Goal: Task Accomplishment & Management: Use online tool/utility

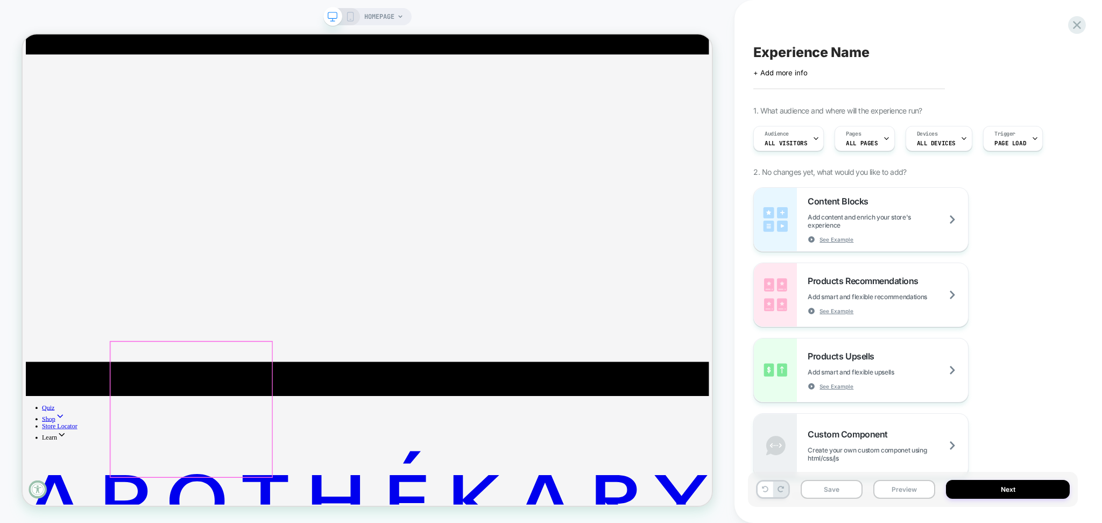
scroll to position [431, 0]
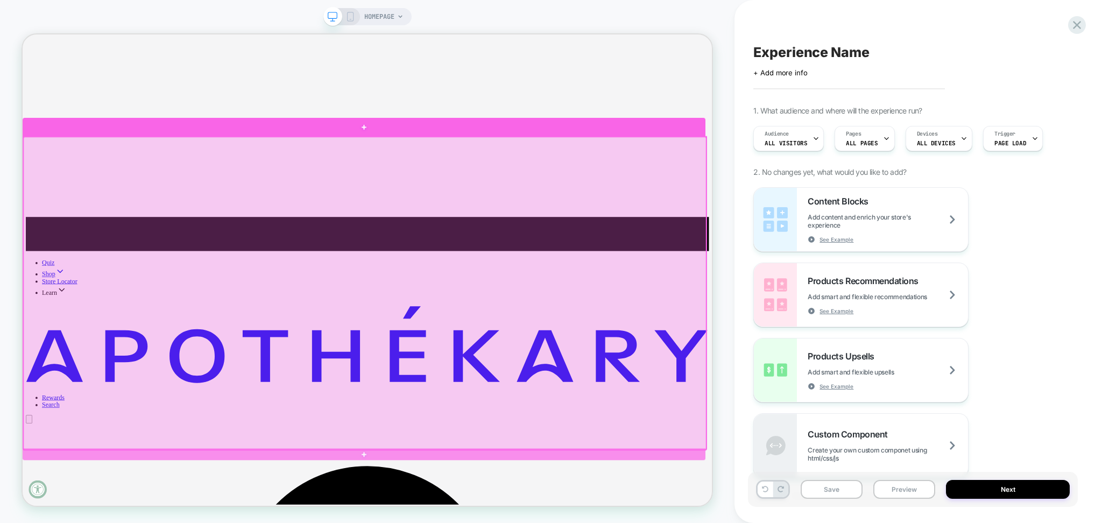
click at [138, 147] on div at bounding box center [478, 158] width 911 height 24
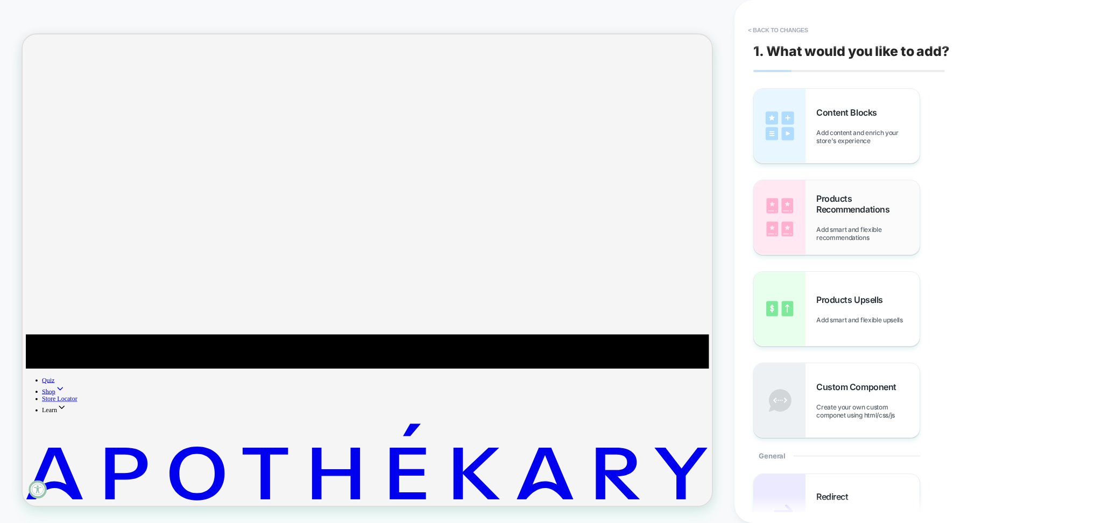
scroll to position [273, 0]
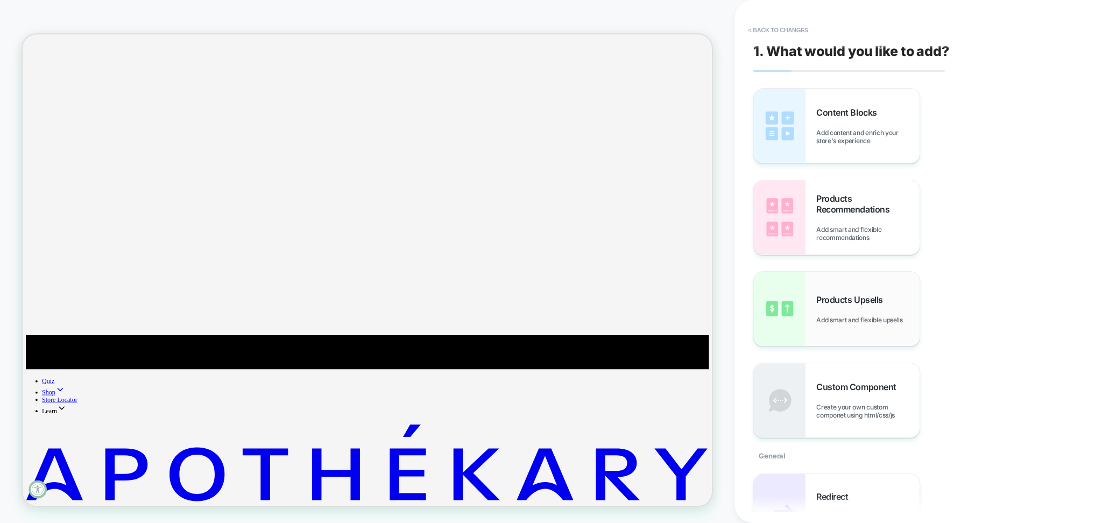
click at [864, 302] on span "Products Upsells" at bounding box center [852, 299] width 72 height 11
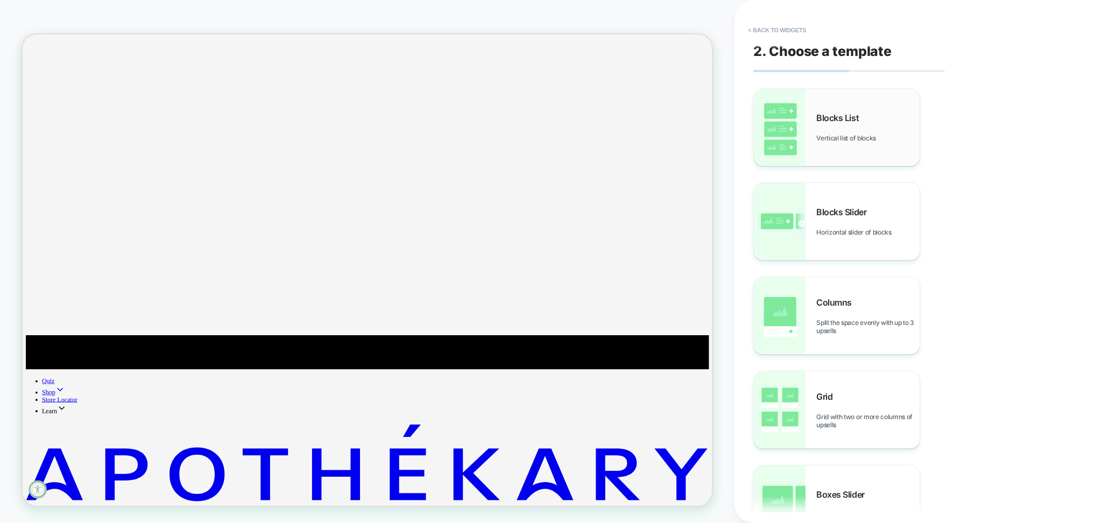
click at [874, 121] on div "Blocks List Vertical list of blocks" at bounding box center [867, 127] width 103 height 30
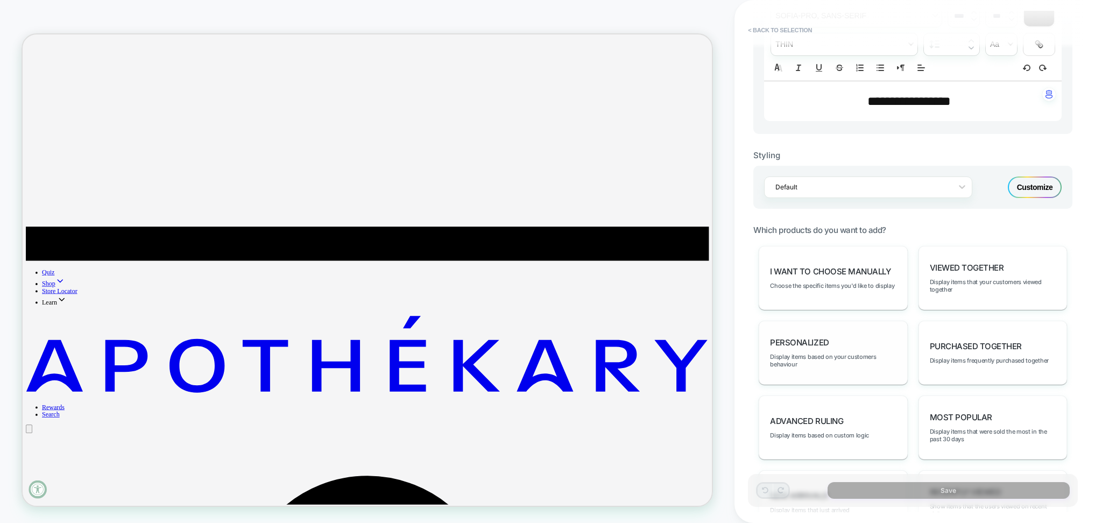
scroll to position [502, 0]
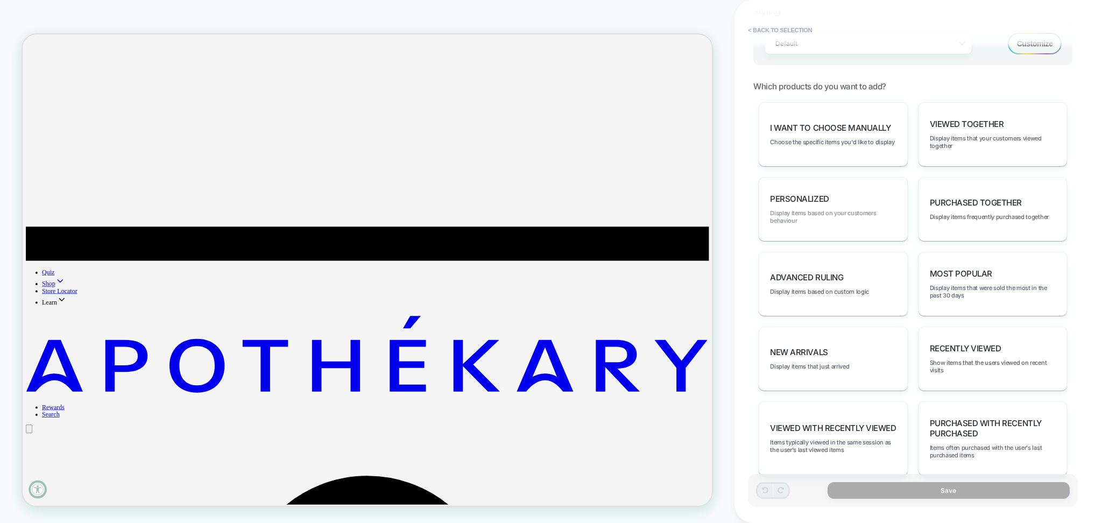
click at [815, 219] on span "Display items based on your customers behaviour" at bounding box center [833, 216] width 126 height 15
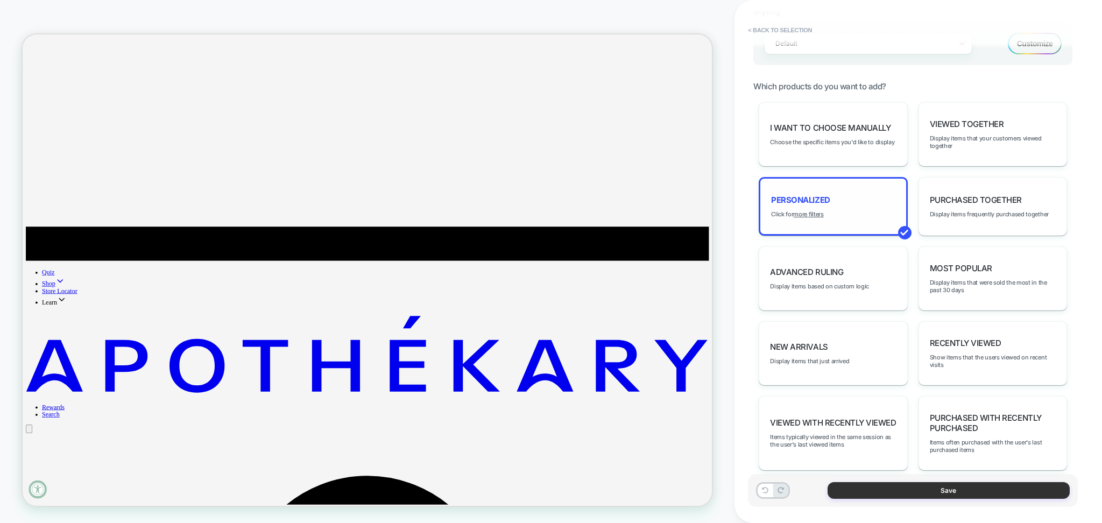
click at [879, 483] on button "Save" at bounding box center [949, 490] width 242 height 17
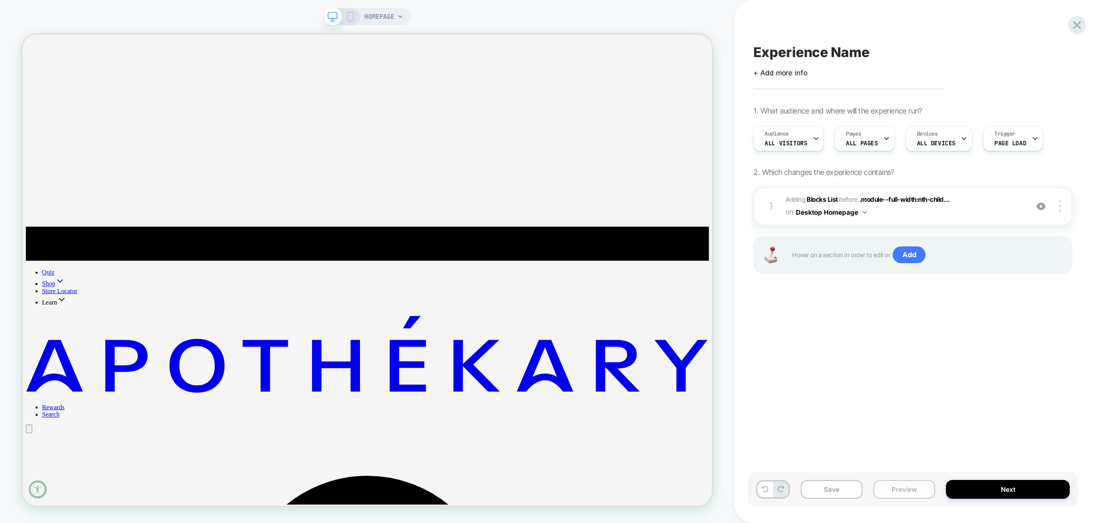
click at [879, 487] on button "Preview" at bounding box center [905, 489] width 62 height 19
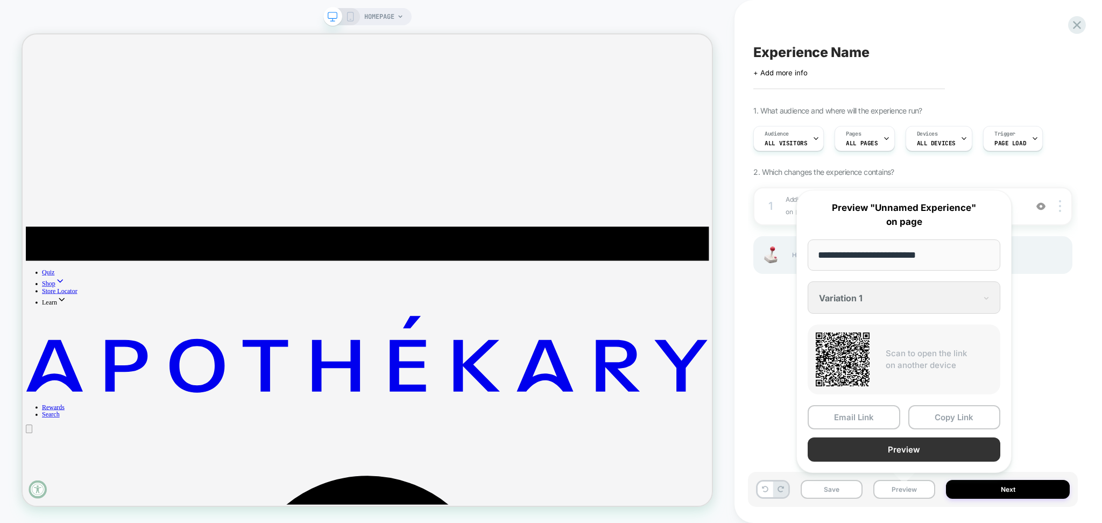
click at [871, 449] on button "Preview" at bounding box center [904, 450] width 193 height 24
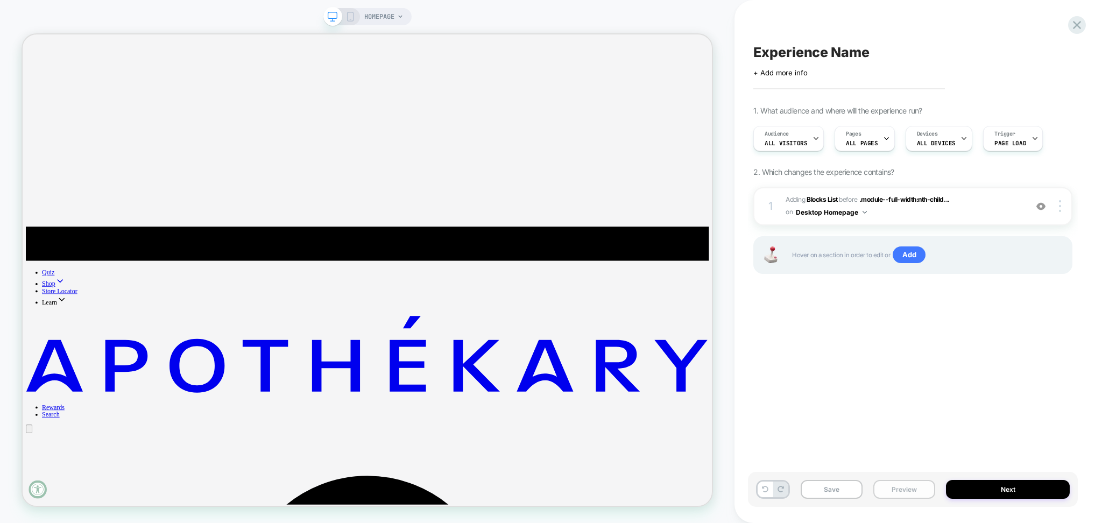
click at [897, 482] on button "Preview" at bounding box center [905, 489] width 62 height 19
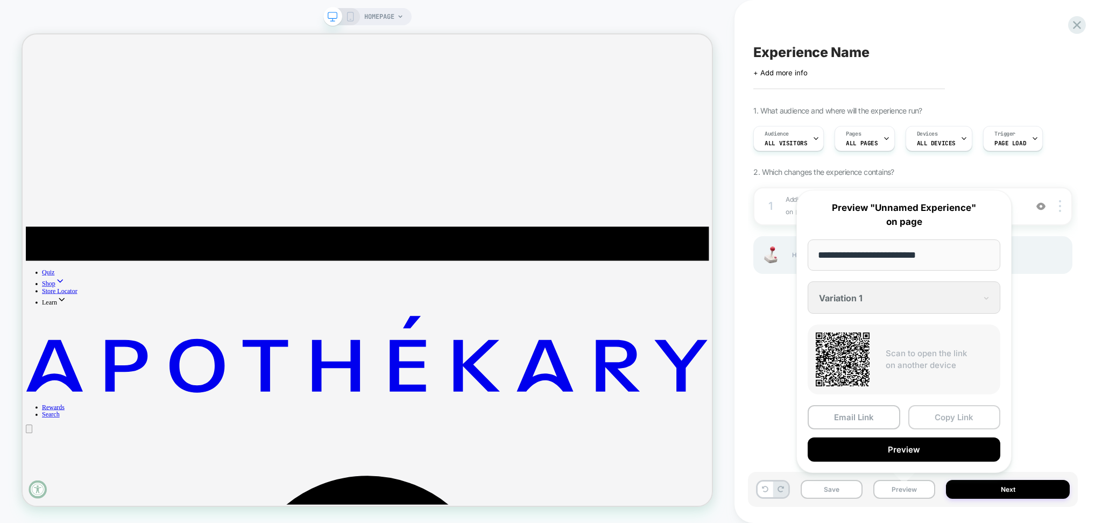
click at [934, 414] on button "Copy Link" at bounding box center [955, 417] width 93 height 24
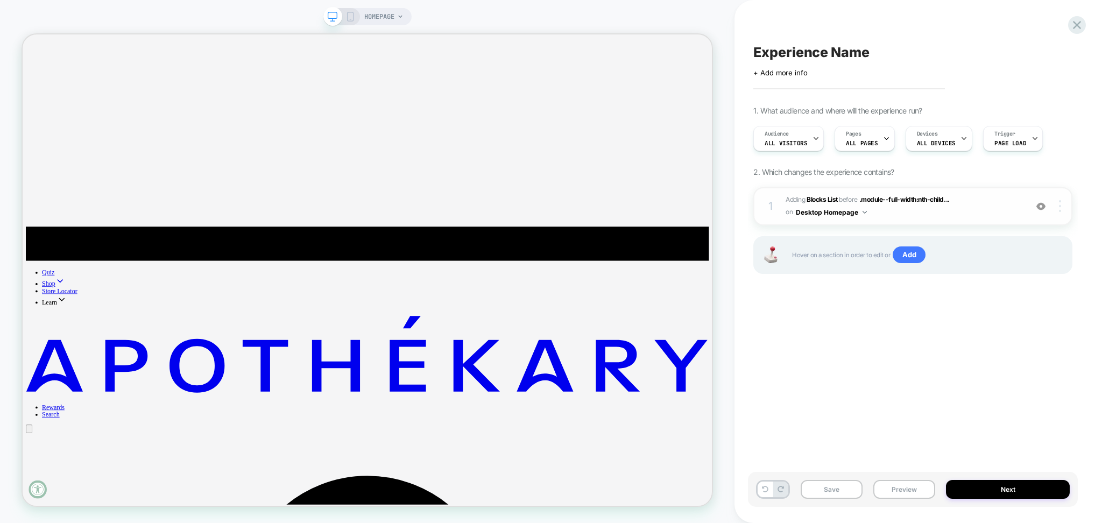
click at [1064, 201] on div at bounding box center [1062, 206] width 20 height 12
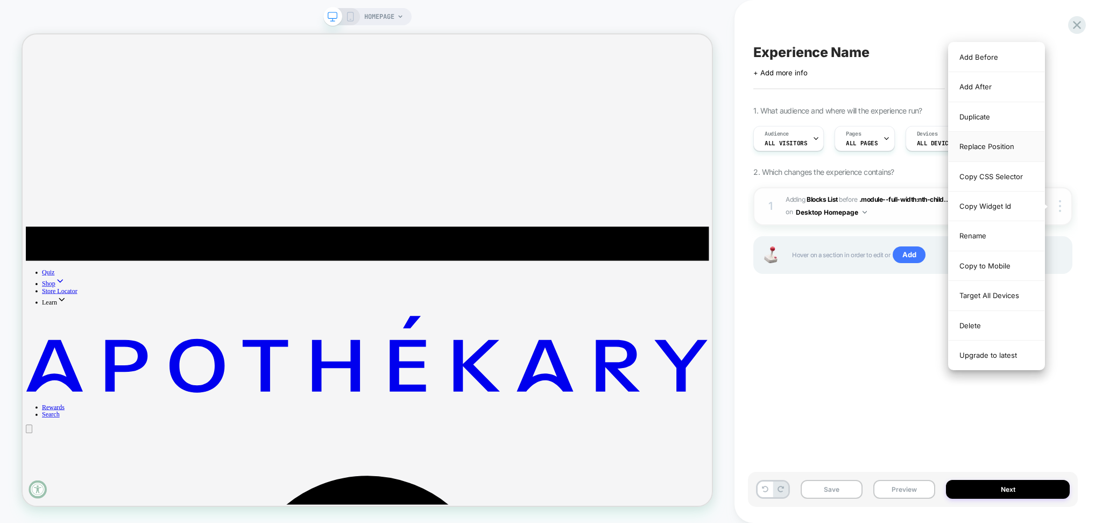
click at [992, 144] on div "Replace Position" at bounding box center [997, 147] width 96 height 30
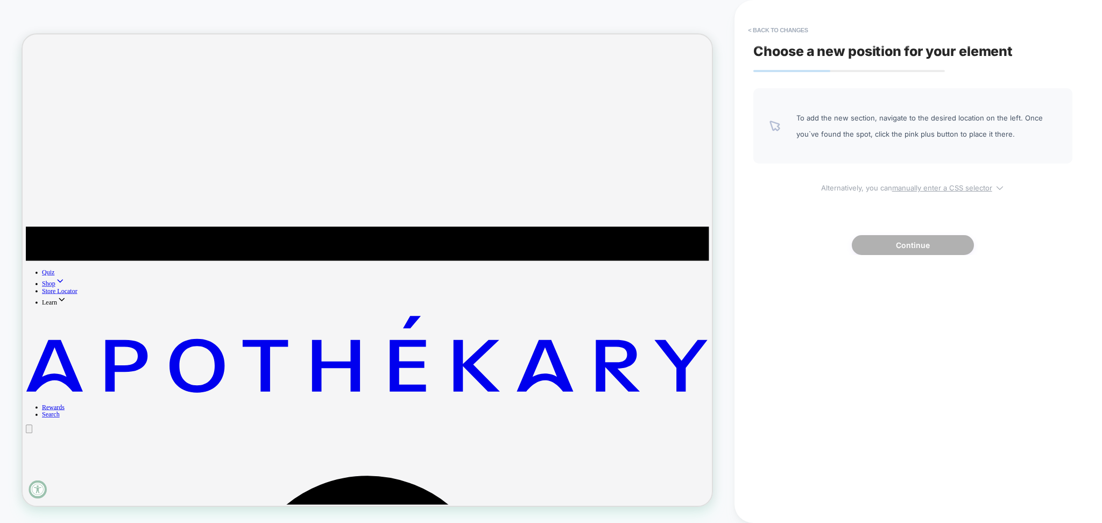
click at [919, 186] on u "manually enter a CSS selector" at bounding box center [942, 188] width 100 height 9
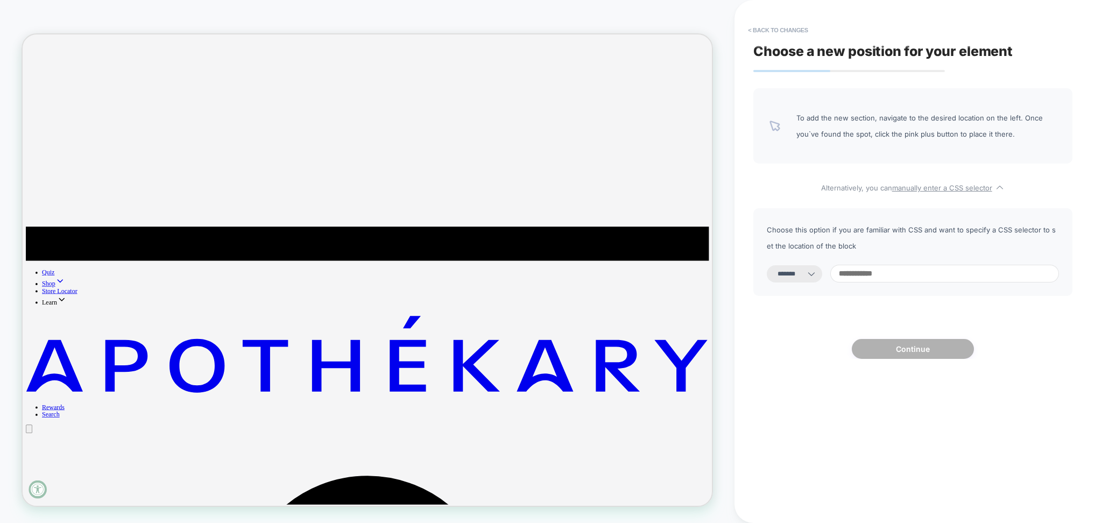
click at [813, 272] on select "**********" at bounding box center [794, 273] width 55 height 17
select select "**********"
click at [767, 265] on select "**********" at bounding box center [794, 273] width 55 height 17
click at [882, 272] on input at bounding box center [944, 274] width 229 height 18
paste input "**********"
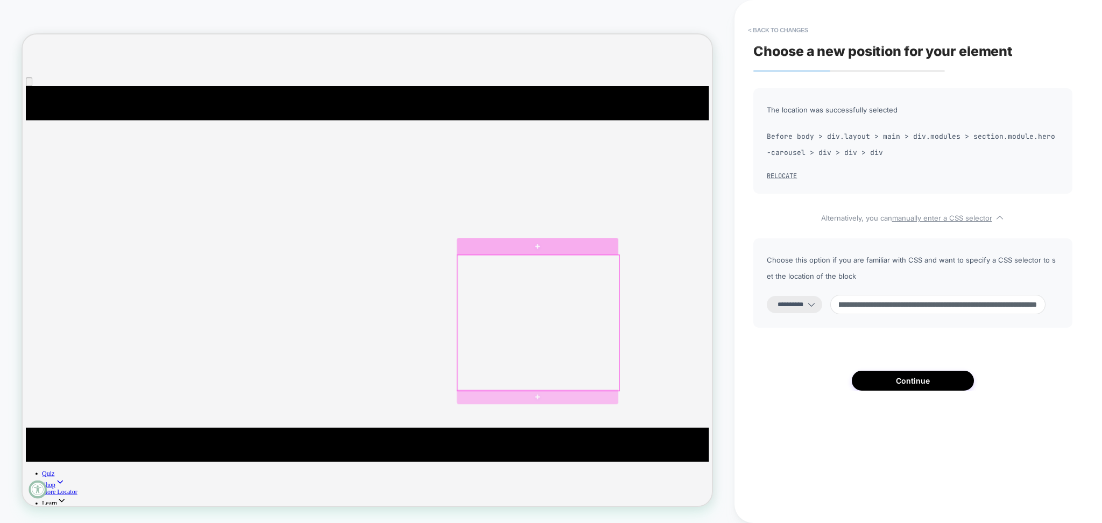
scroll to position [0, 0]
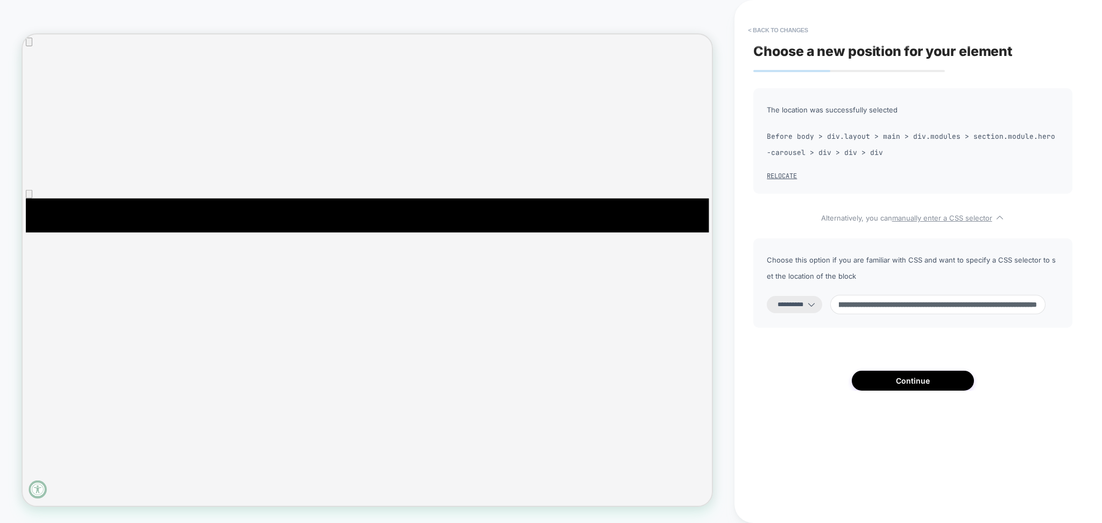
type input "**********"
click at [790, 308] on select "**********" at bounding box center [794, 304] width 55 height 17
select select "*********"
click at [767, 296] on select "**********" at bounding box center [794, 304] width 55 height 17
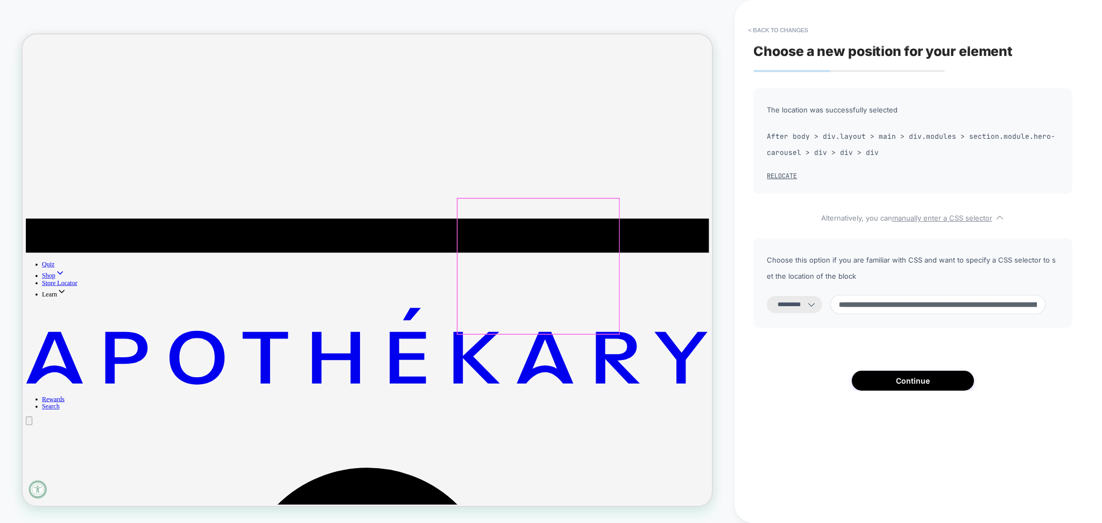
scroll to position [431, 0]
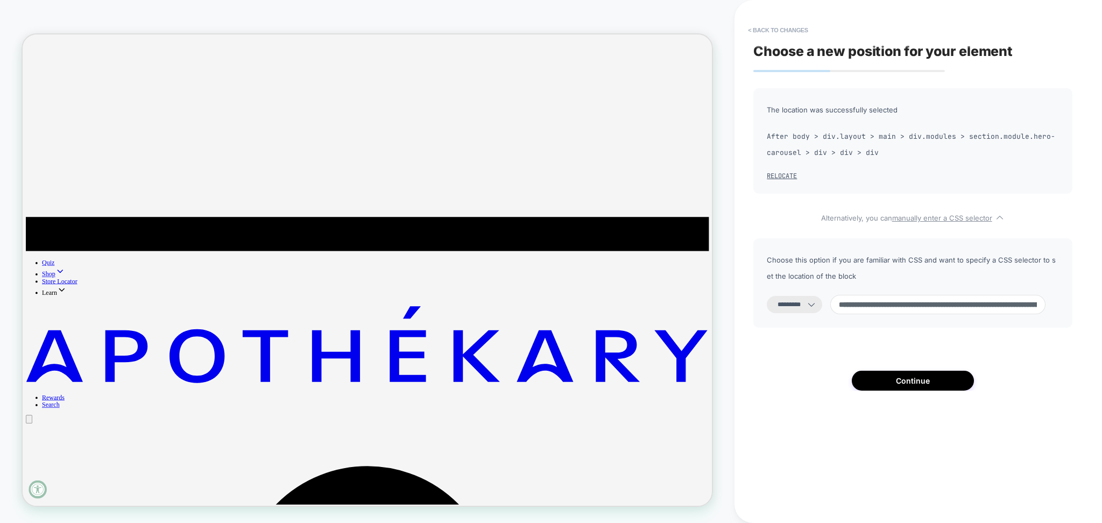
click at [917, 305] on input "**********" at bounding box center [937, 304] width 215 height 19
paste input "**********"
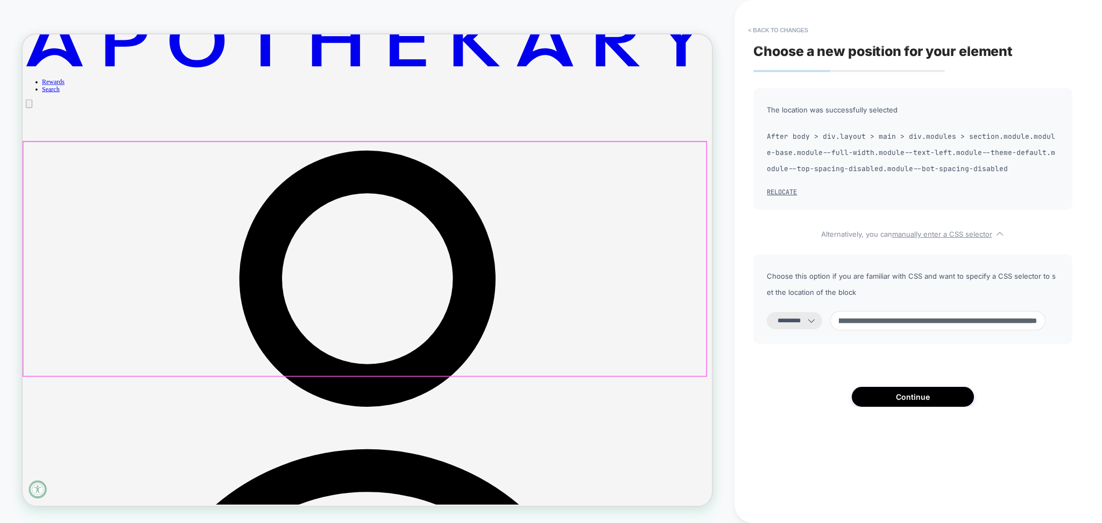
scroll to position [861, 0]
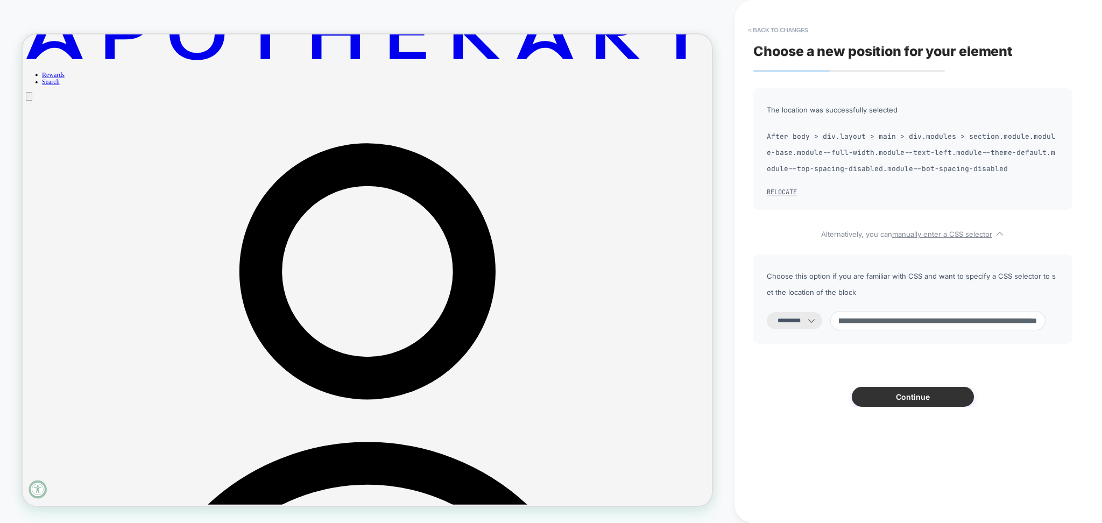
type input "**********"
click at [892, 392] on button "Continue" at bounding box center [913, 397] width 122 height 20
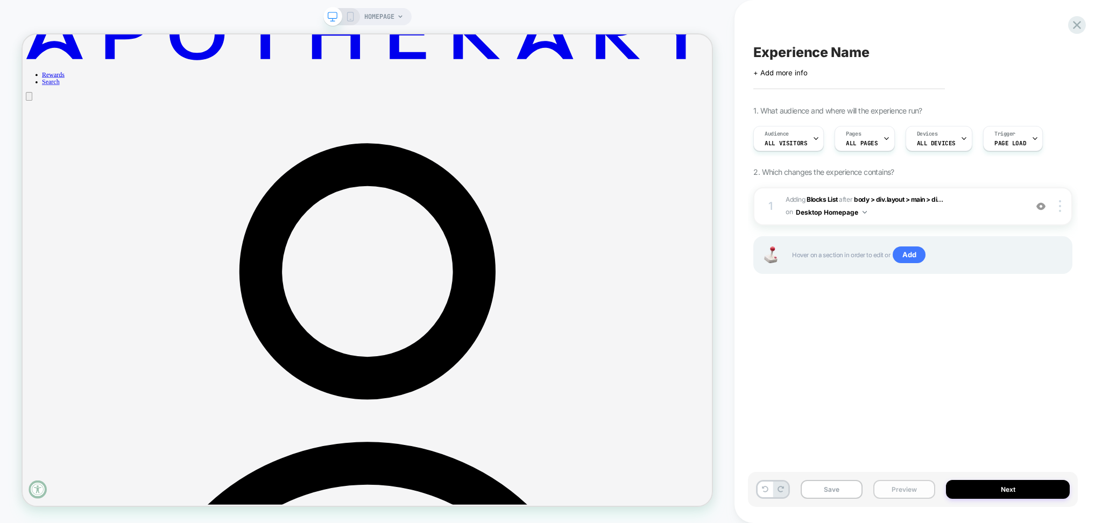
click at [914, 490] on button "Preview" at bounding box center [905, 489] width 62 height 19
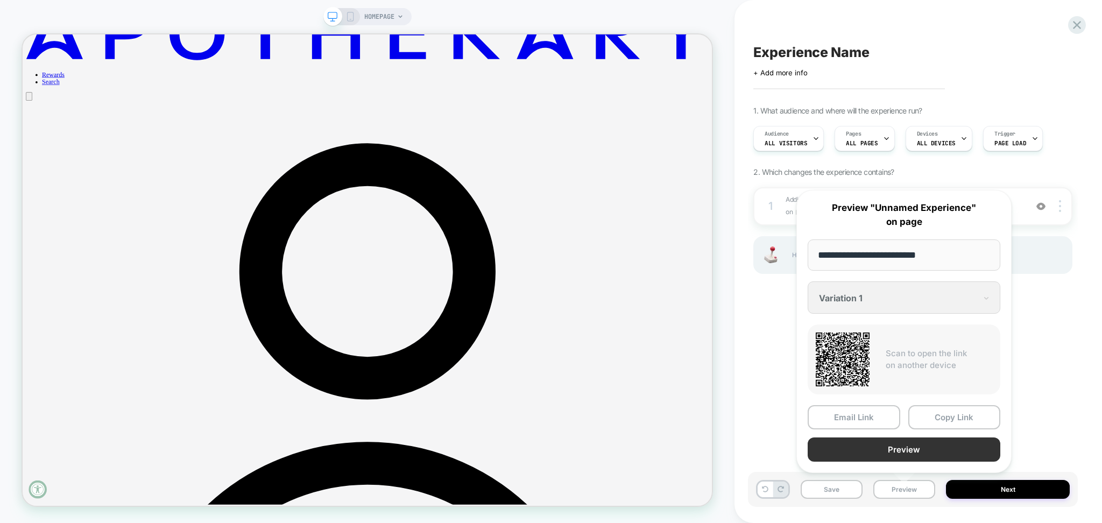
click at [900, 446] on button "Preview" at bounding box center [904, 450] width 193 height 24
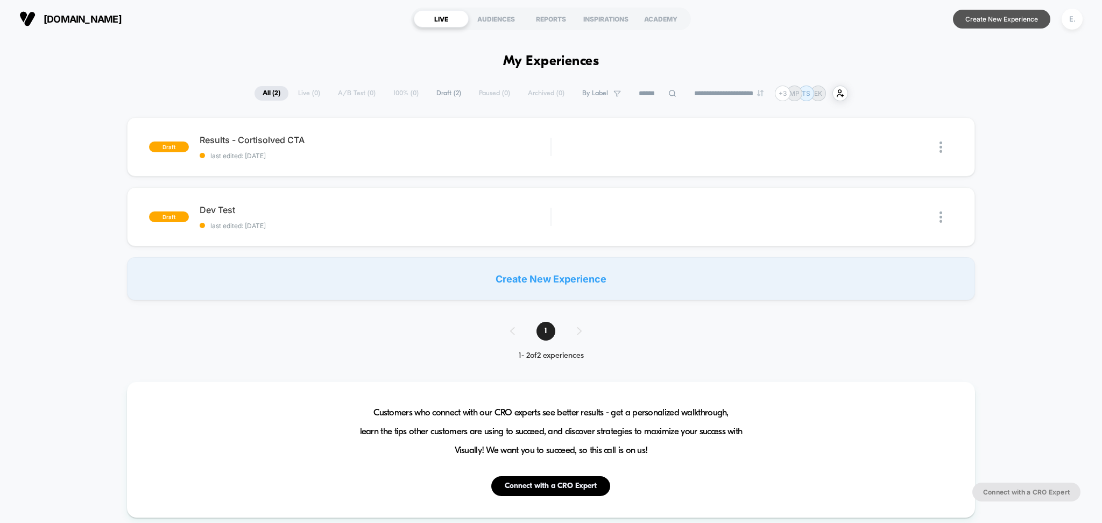
click at [998, 20] on button "Create New Experience" at bounding box center [1001, 19] width 97 height 19
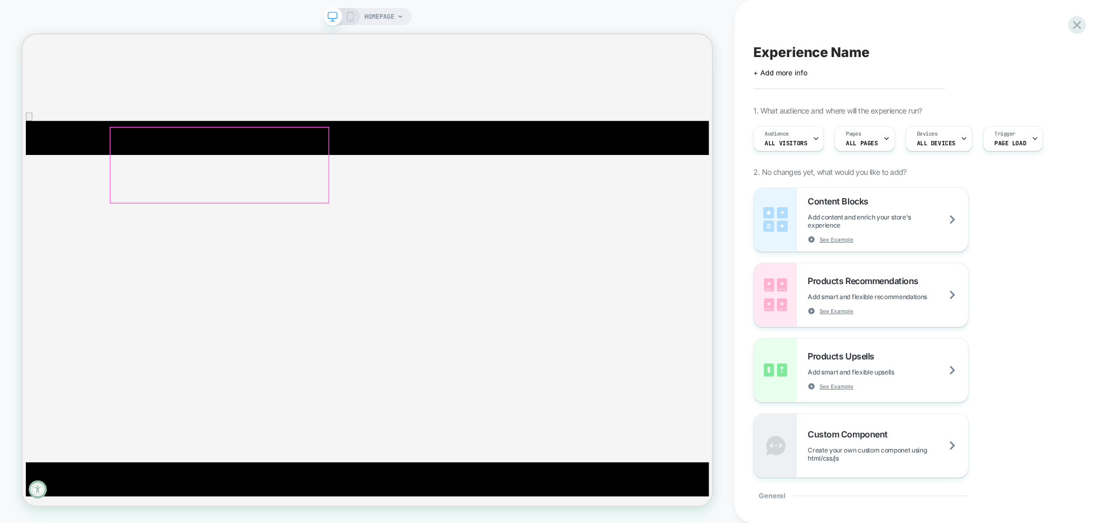
scroll to position [215, 0]
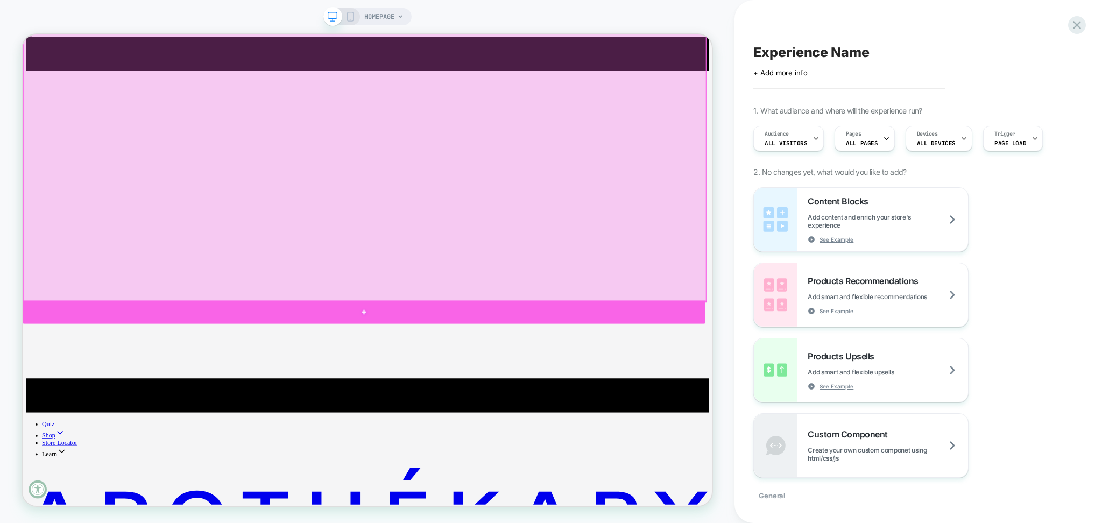
click at [130, 395] on div at bounding box center [478, 404] width 911 height 31
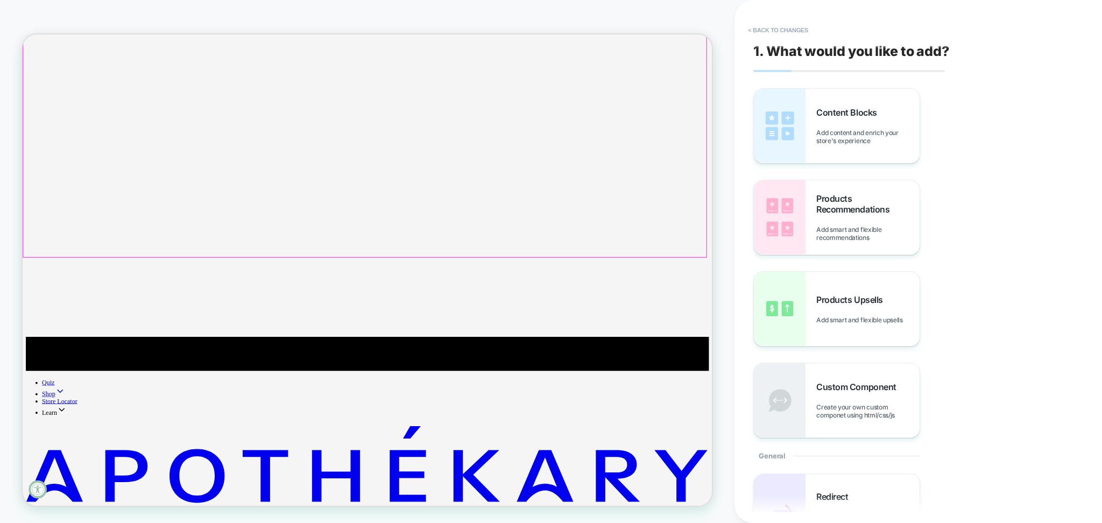
scroll to position [273, 0]
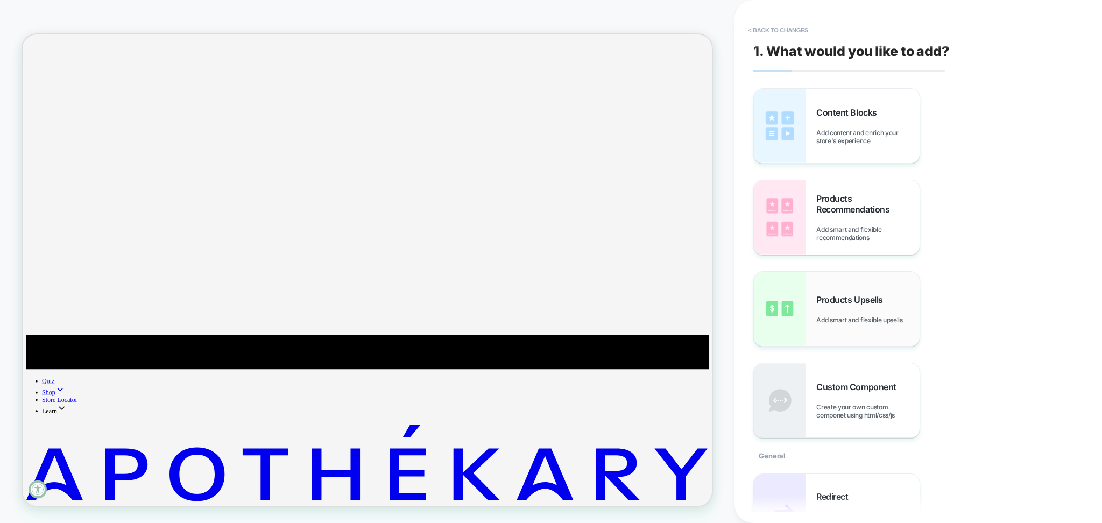
click at [847, 324] on div "Products Upsells Add smart and flexible upsells" at bounding box center [837, 309] width 166 height 74
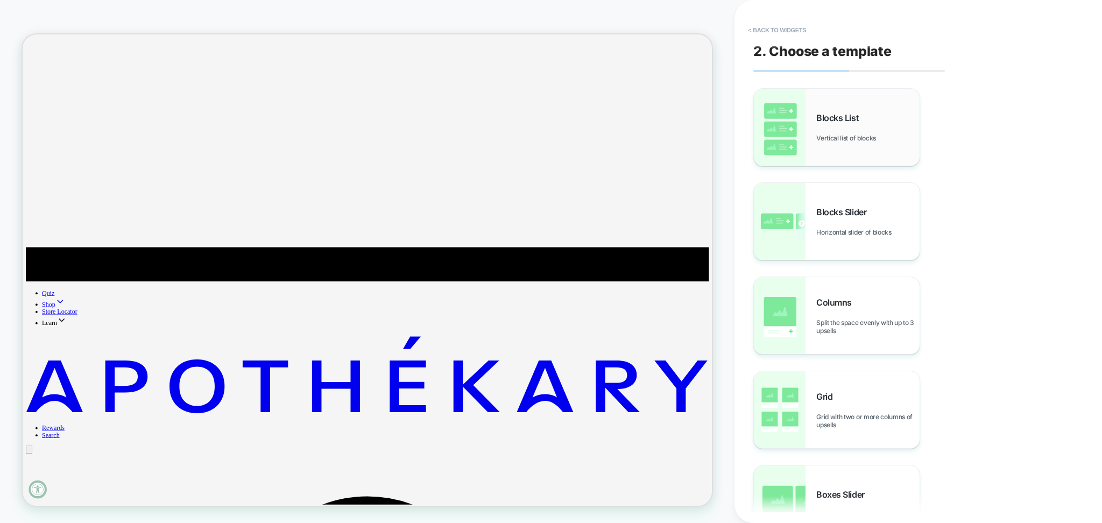
scroll to position [418, 0]
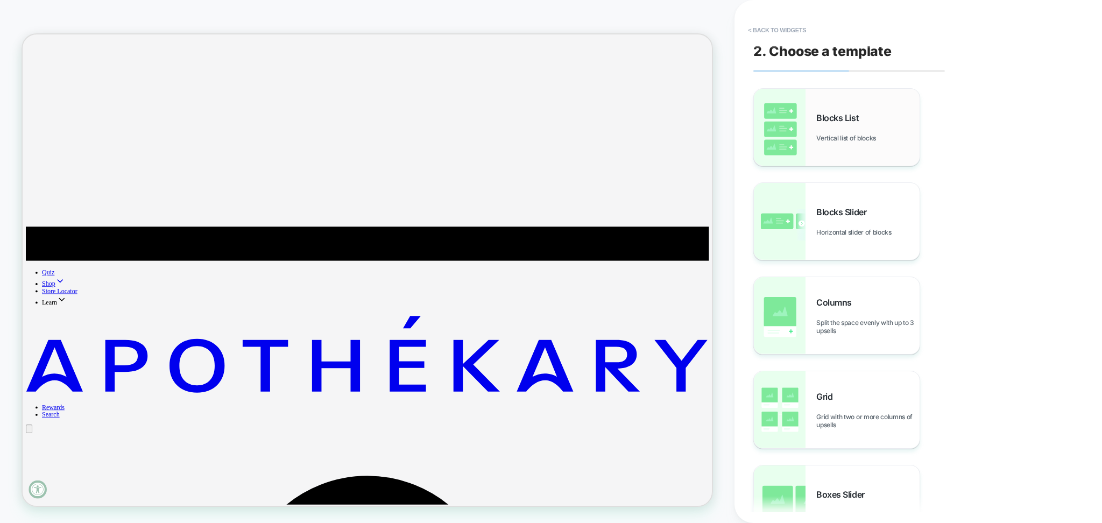
click at [839, 135] on span "Vertical list of blocks" at bounding box center [848, 138] width 65 height 8
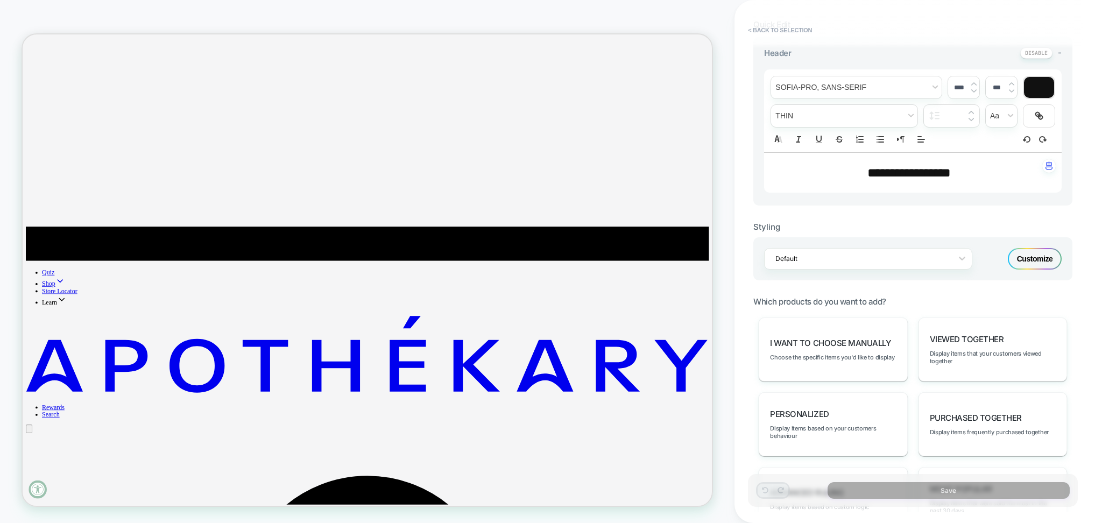
scroll to position [514, 0]
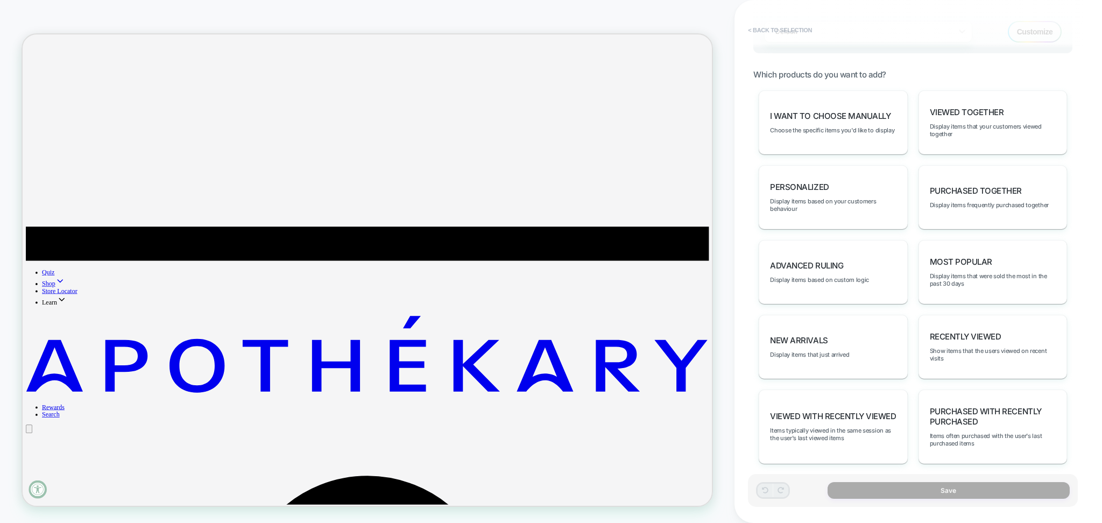
click at [778, 27] on button "< Back to selection" at bounding box center [780, 30] width 75 height 17
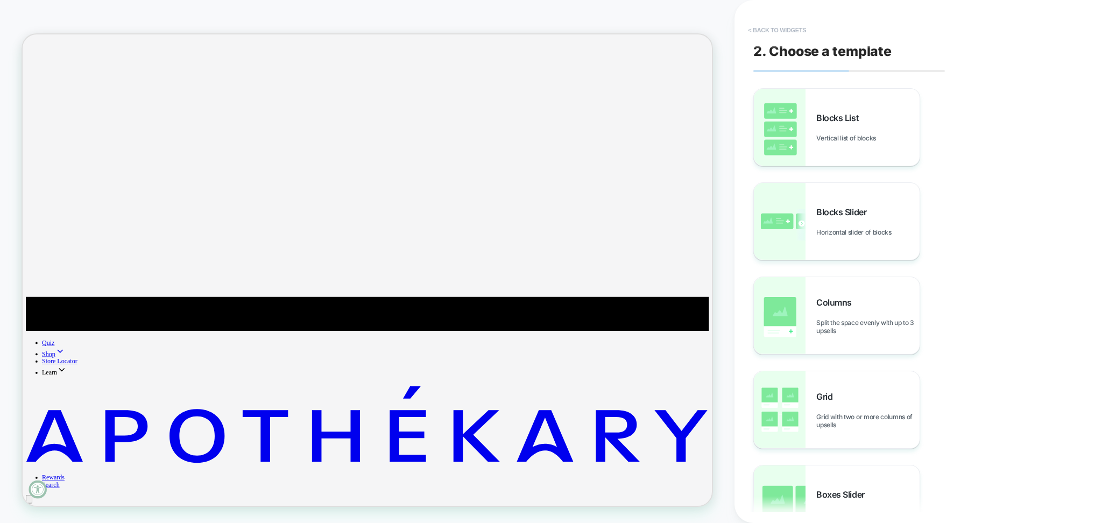
click at [772, 26] on button "< Back to widgets" at bounding box center [777, 30] width 69 height 17
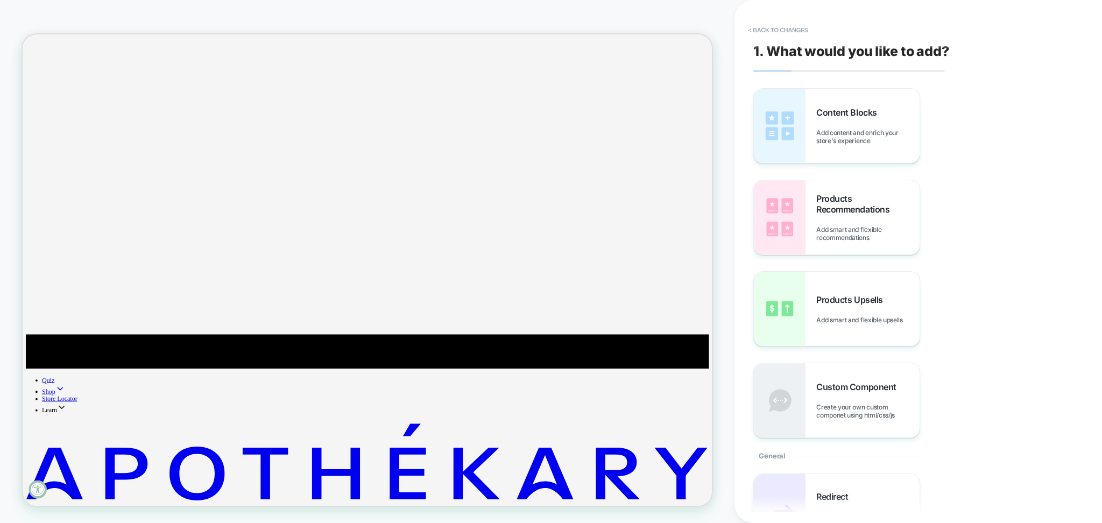
scroll to position [273, 0]
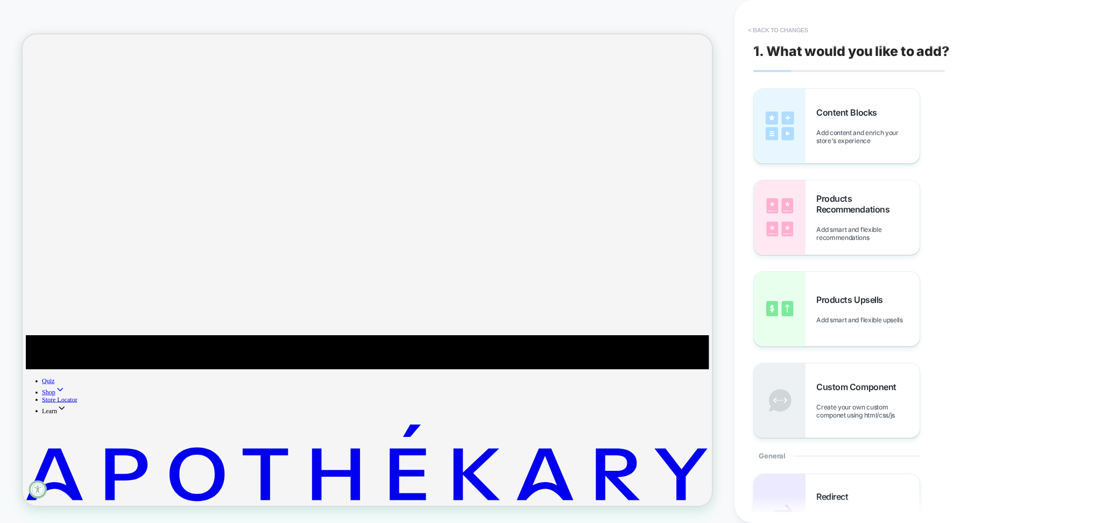
click at [782, 32] on button "< Back to changes" at bounding box center [778, 30] width 71 height 17
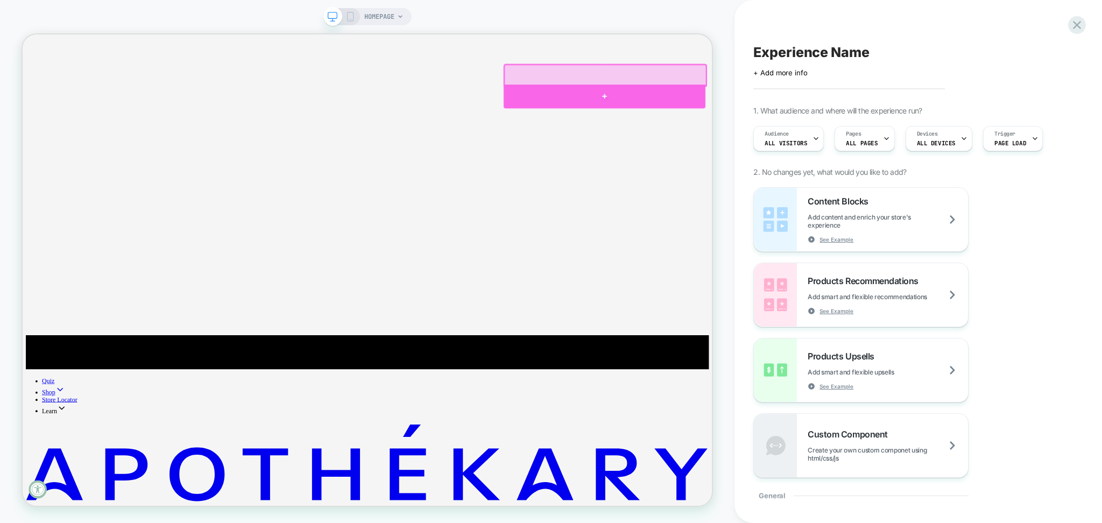
click at [708, 113] on div at bounding box center [798, 116] width 269 height 31
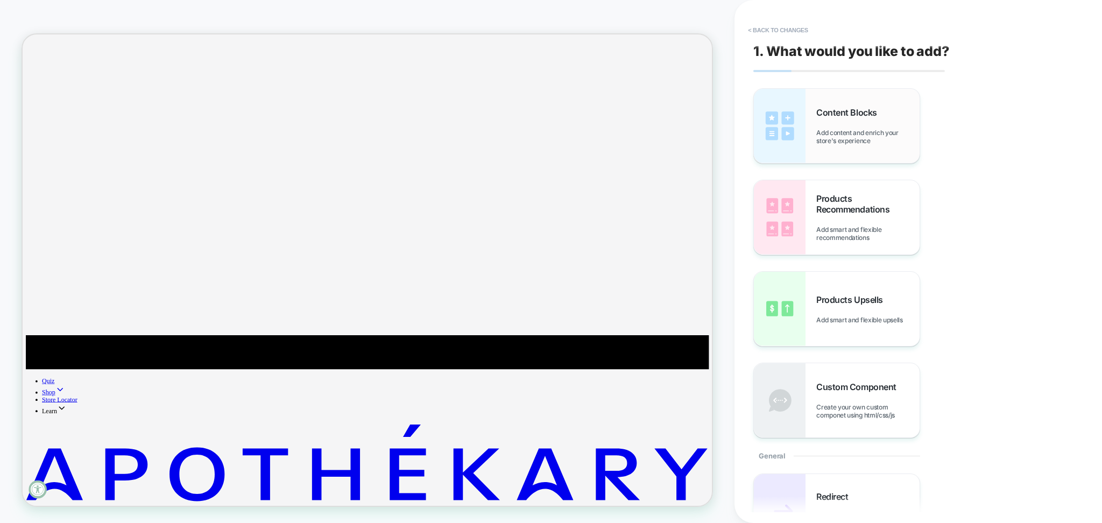
click at [885, 140] on span "Add content and enrich your store's experience" at bounding box center [867, 137] width 103 height 16
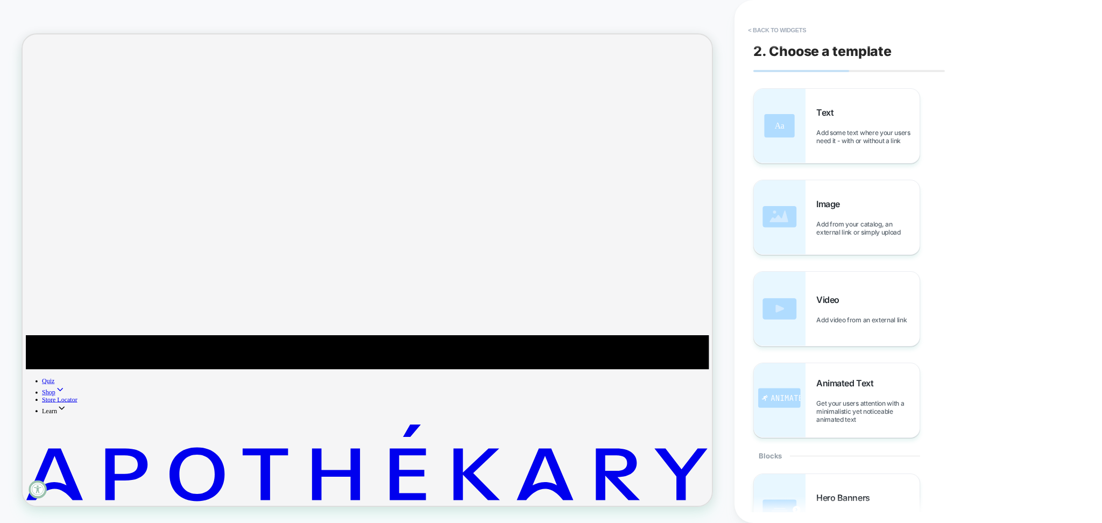
click at [885, 140] on span "Add some text where your users need it - with or without a link" at bounding box center [867, 137] width 103 height 16
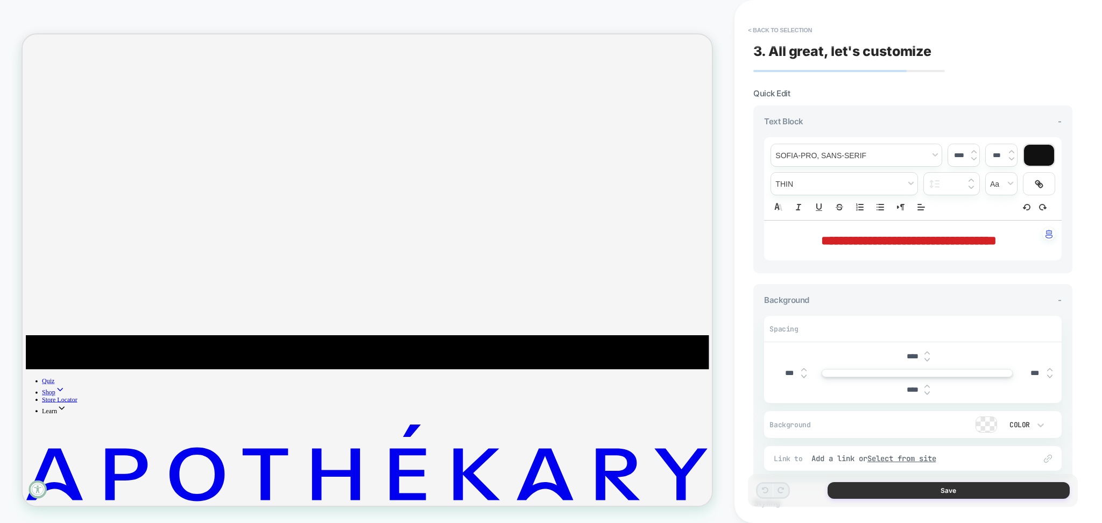
click at [874, 486] on button "Save" at bounding box center [949, 490] width 242 height 17
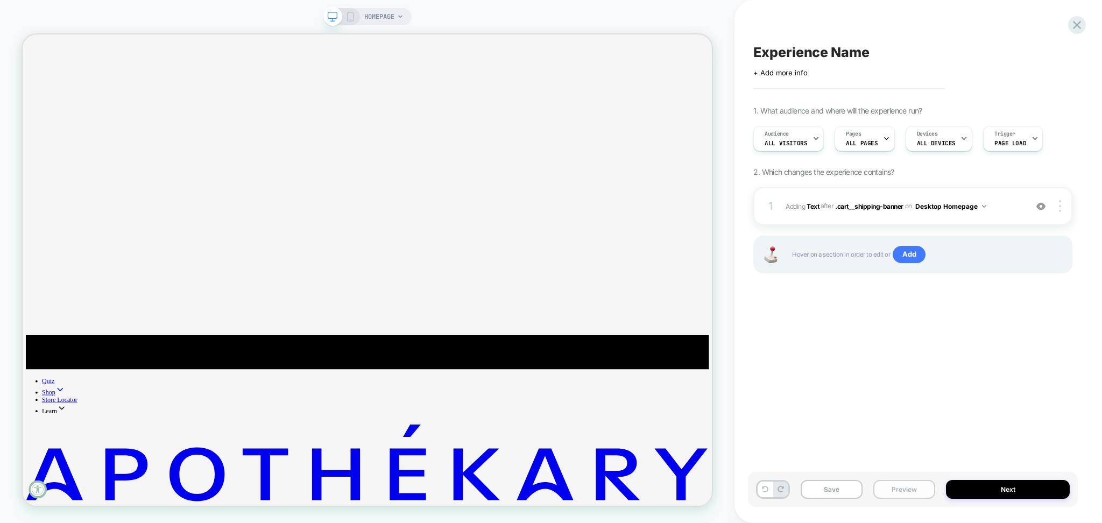
click at [894, 491] on button "Preview" at bounding box center [905, 489] width 62 height 19
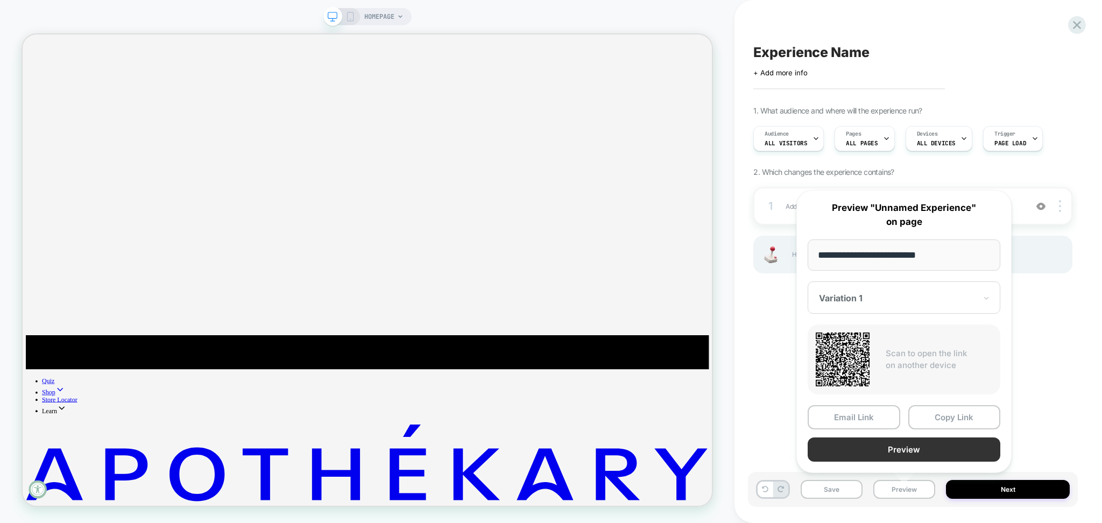
click at [891, 448] on button "Preview" at bounding box center [904, 450] width 193 height 24
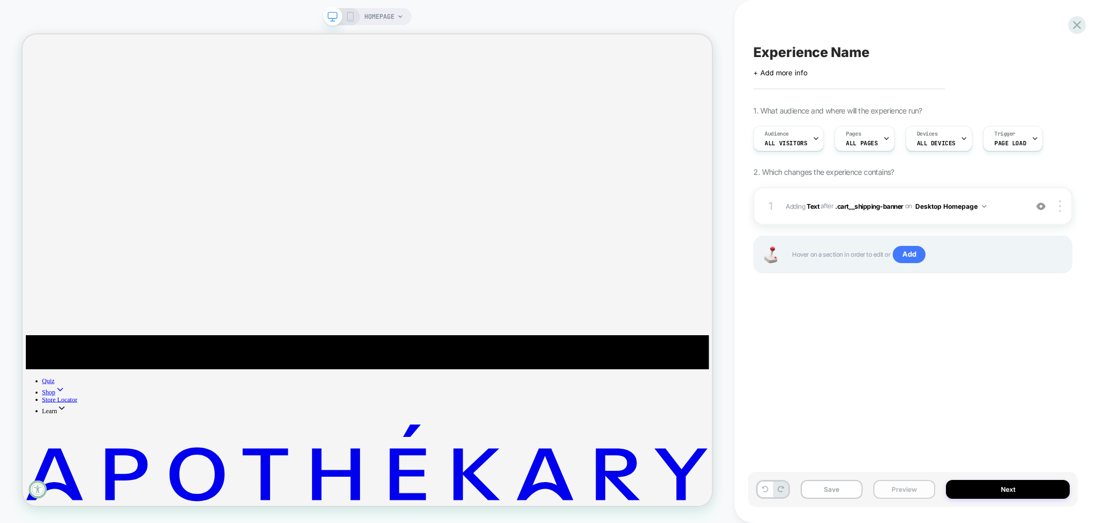
click at [912, 489] on button "Preview" at bounding box center [905, 489] width 62 height 19
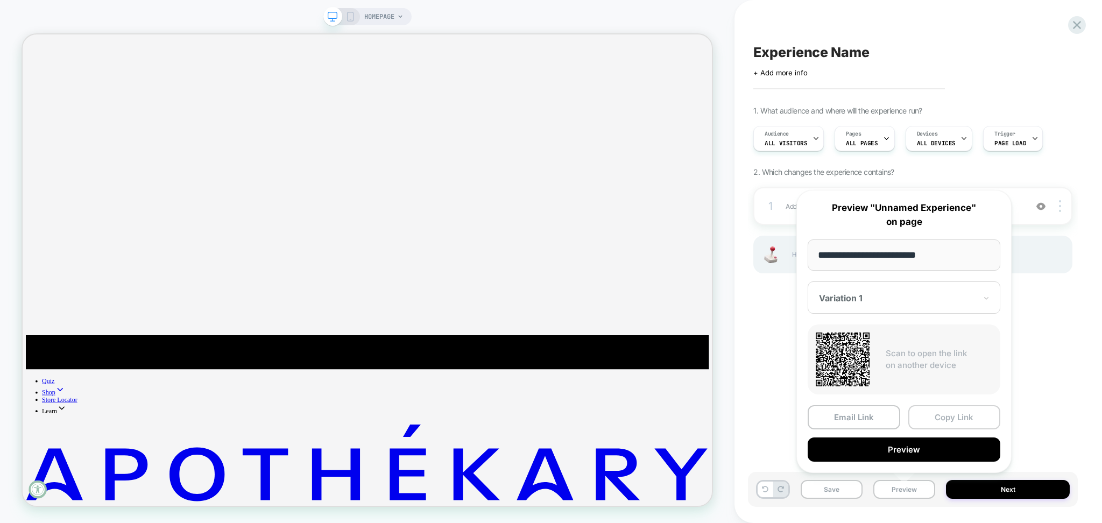
click at [936, 414] on button "Copy Link" at bounding box center [955, 417] width 93 height 24
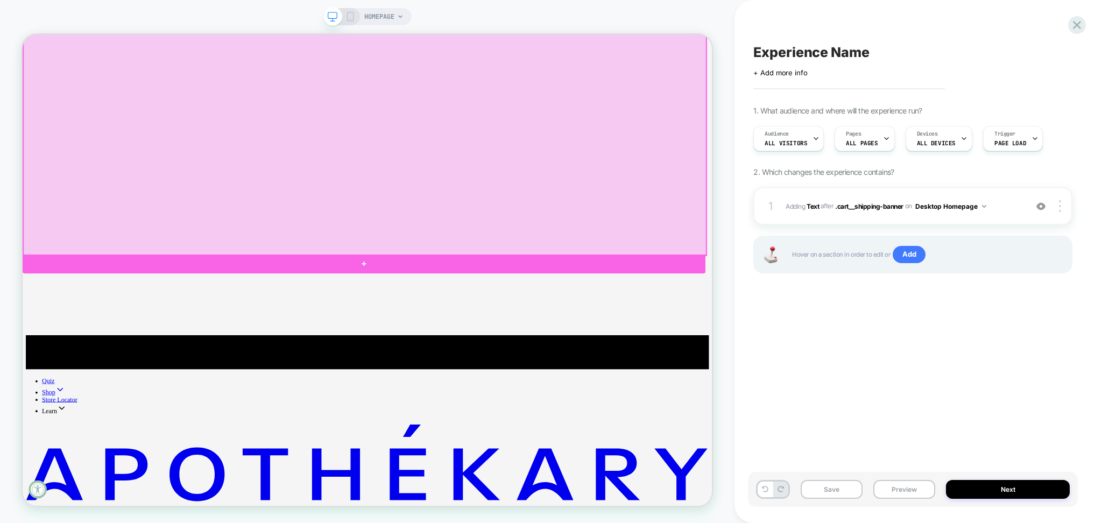
click at [220, 343] on div at bounding box center [478, 341] width 911 height 26
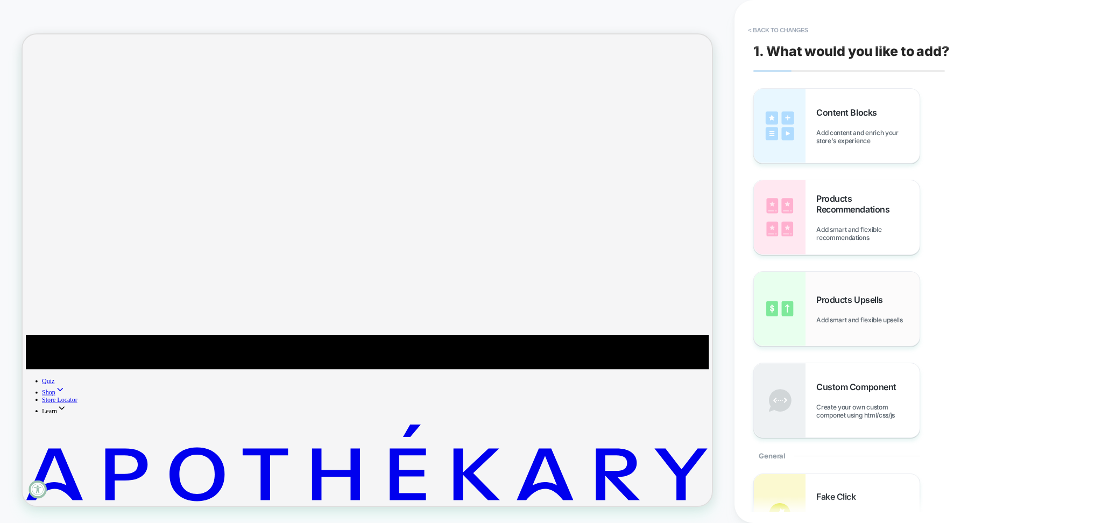
click at [874, 301] on span "Products Upsells" at bounding box center [852, 299] width 72 height 11
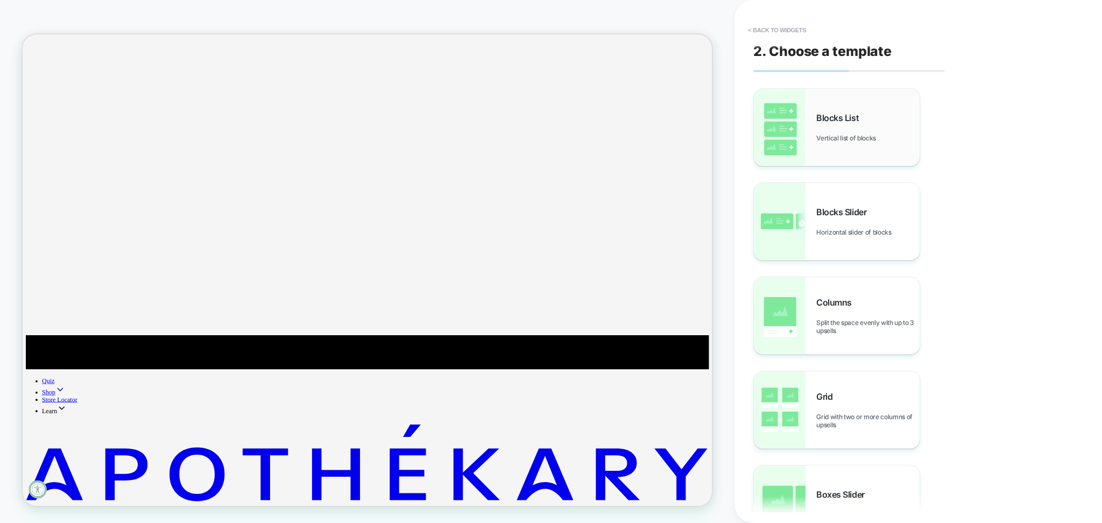
click at [869, 138] on span "Vertical list of blocks" at bounding box center [848, 138] width 65 height 8
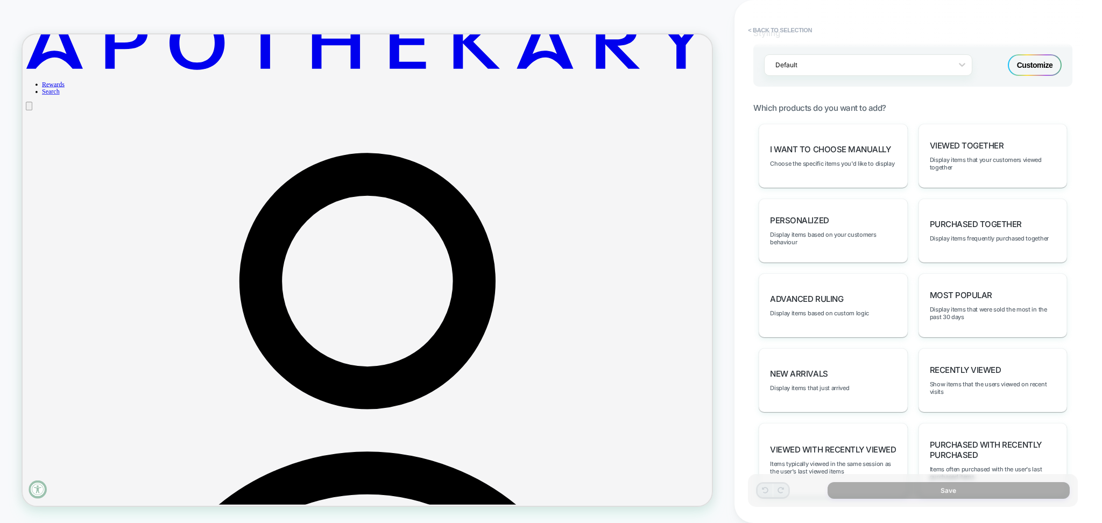
scroll to position [514, 0]
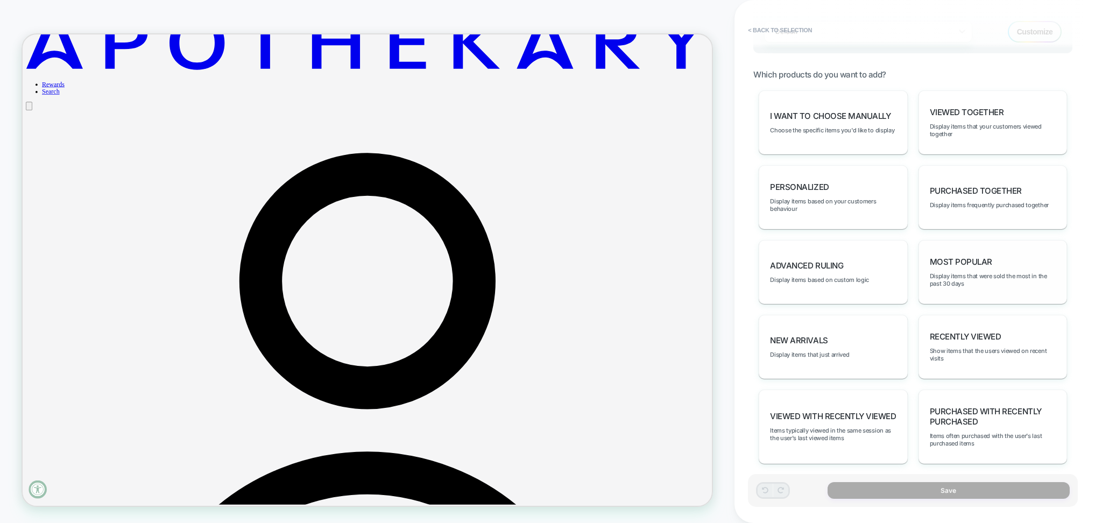
click at [967, 249] on div "Most Popular Display items that were sold the most in the past 30 days" at bounding box center [993, 272] width 149 height 64
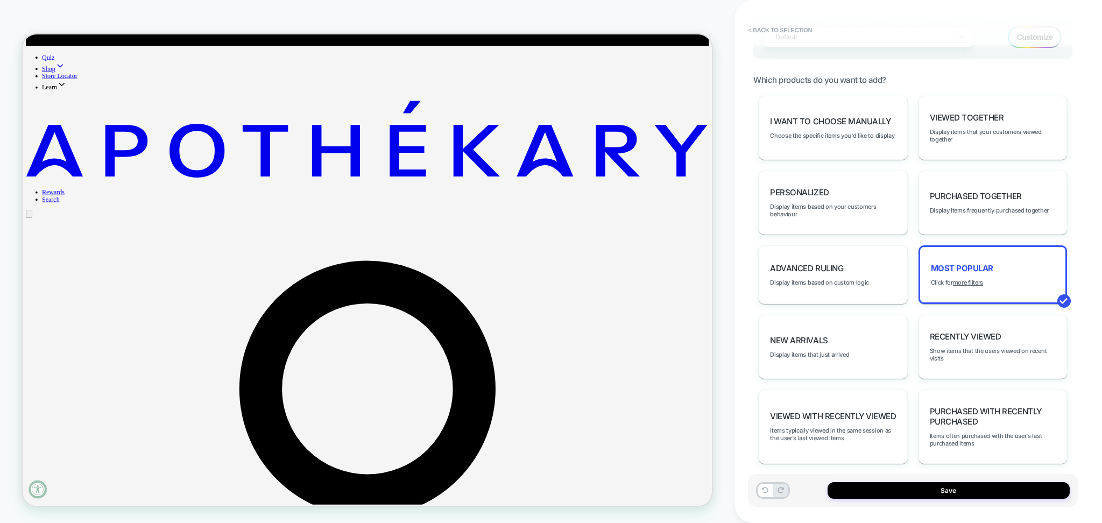
scroll to position [561, 0]
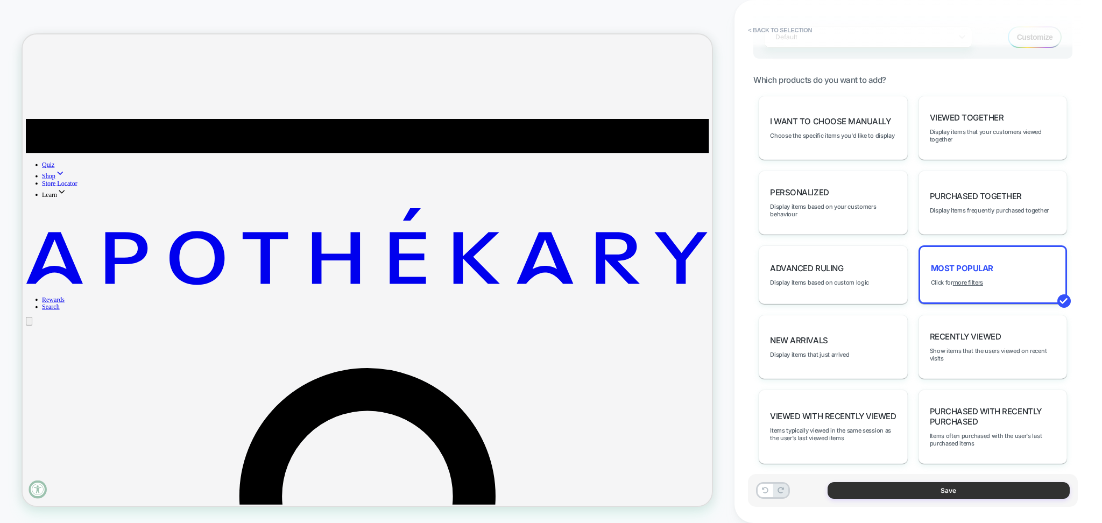
click at [863, 485] on button "Save" at bounding box center [949, 490] width 242 height 17
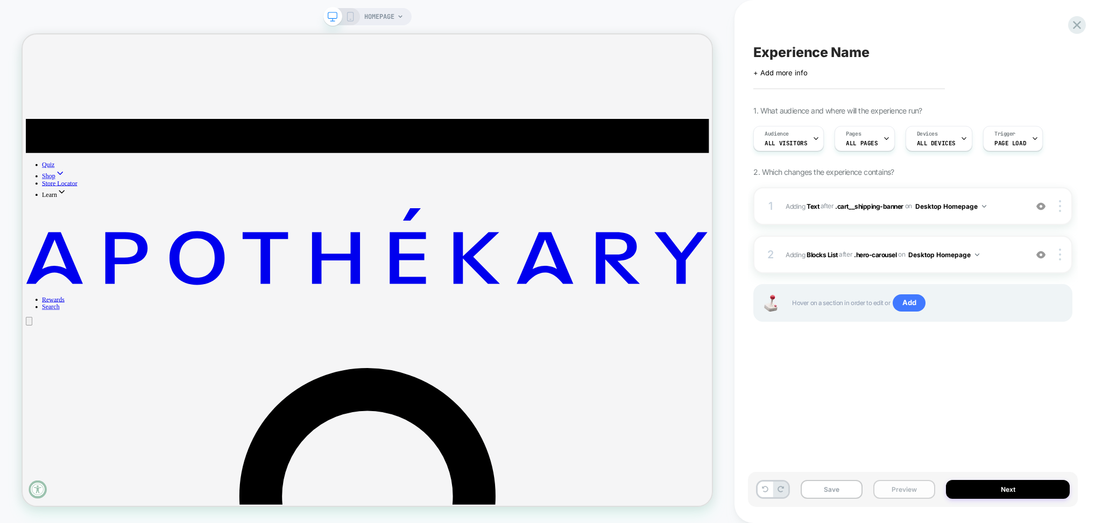
click at [907, 492] on button "Preview" at bounding box center [905, 489] width 62 height 19
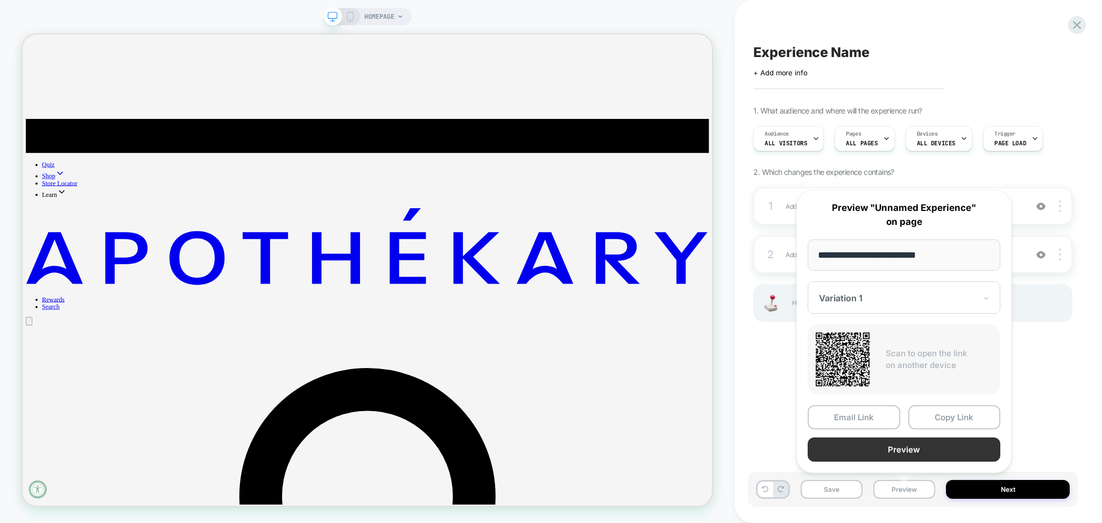
click at [902, 450] on button "Preview" at bounding box center [904, 450] width 193 height 24
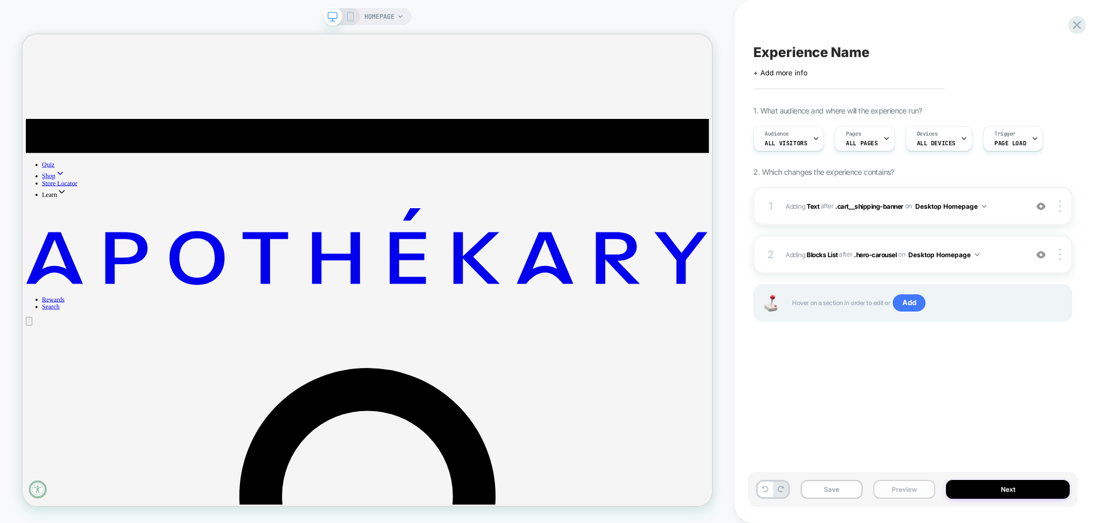
click at [899, 494] on button "Preview" at bounding box center [905, 489] width 62 height 19
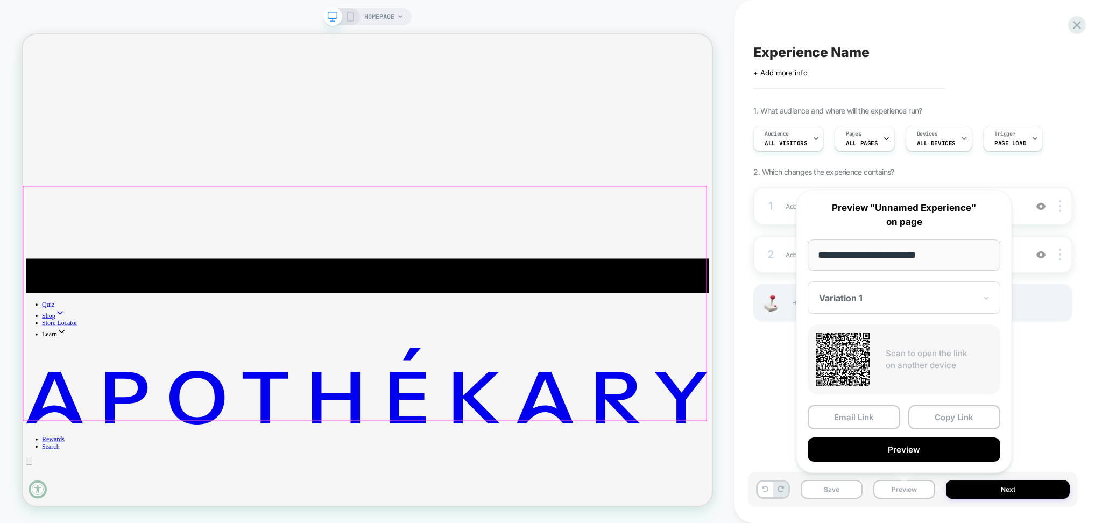
scroll to position [274, 0]
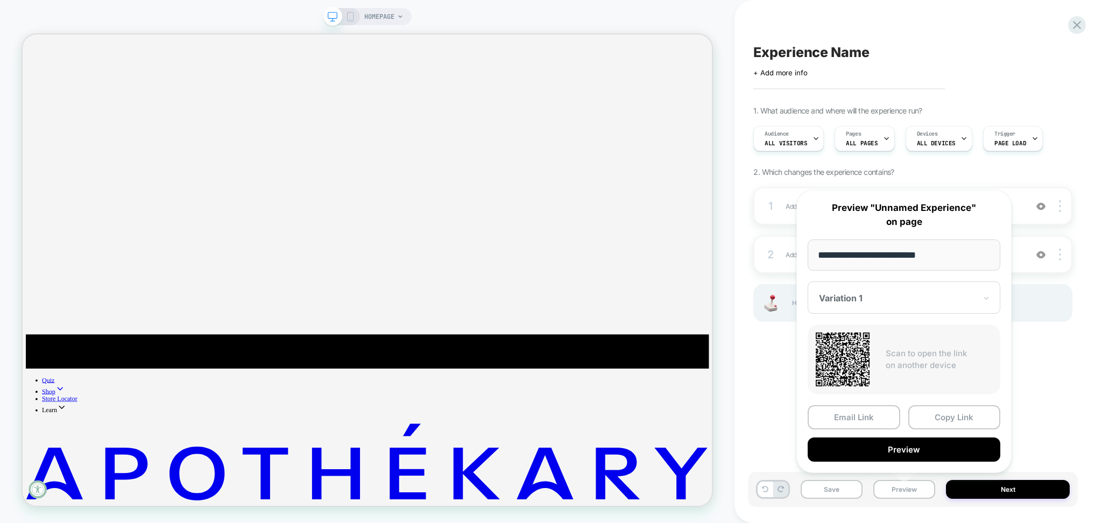
click at [1006, 111] on div "1. What audience and where will the experience run? Audience All Visitors Pages…" at bounding box center [913, 227] width 319 height 243
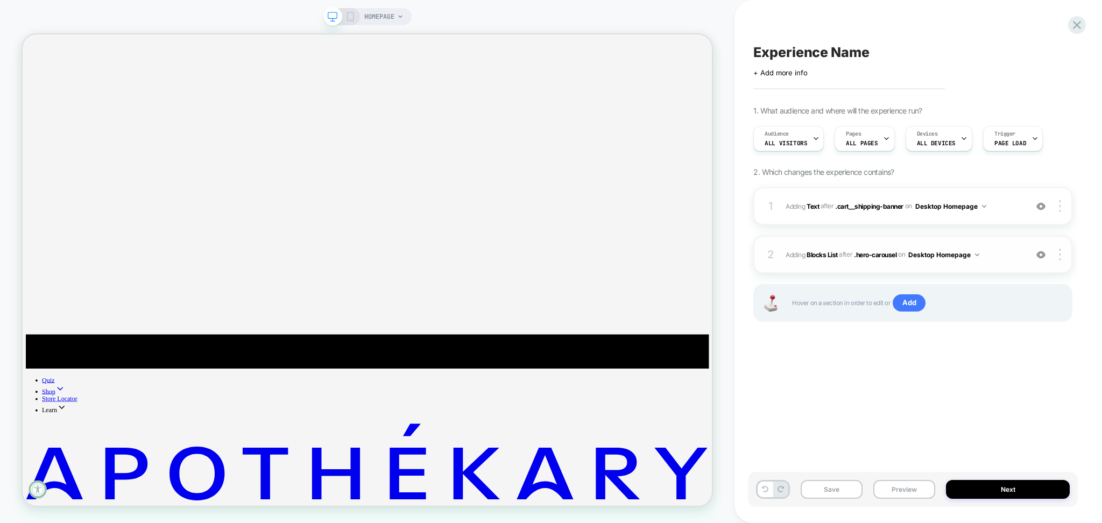
click at [985, 254] on span "#_loomi_addon_1759909555602 Adding Blocks List AFTER .hero-carousel .hero-carou…" at bounding box center [904, 254] width 236 height 13
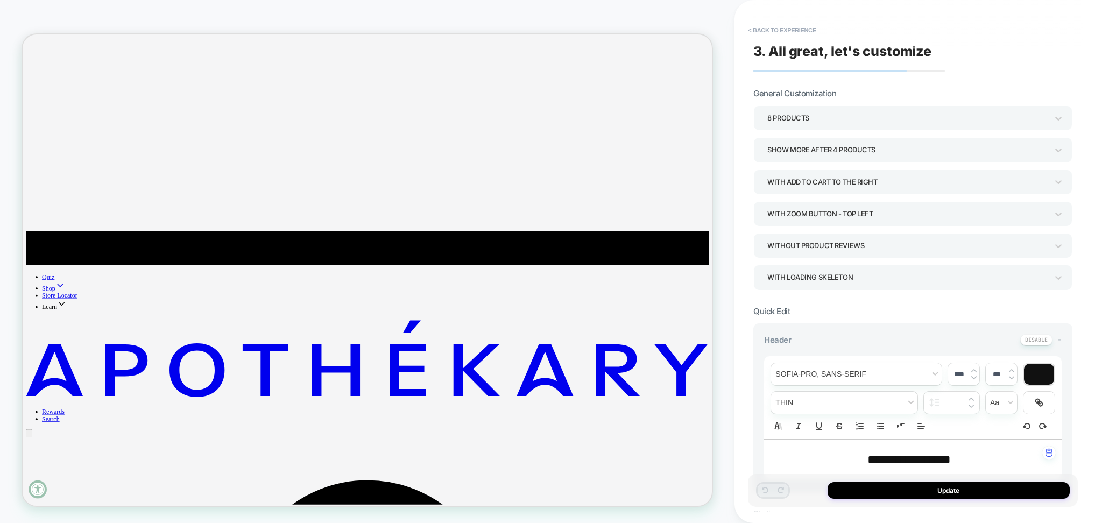
scroll to position [418, 0]
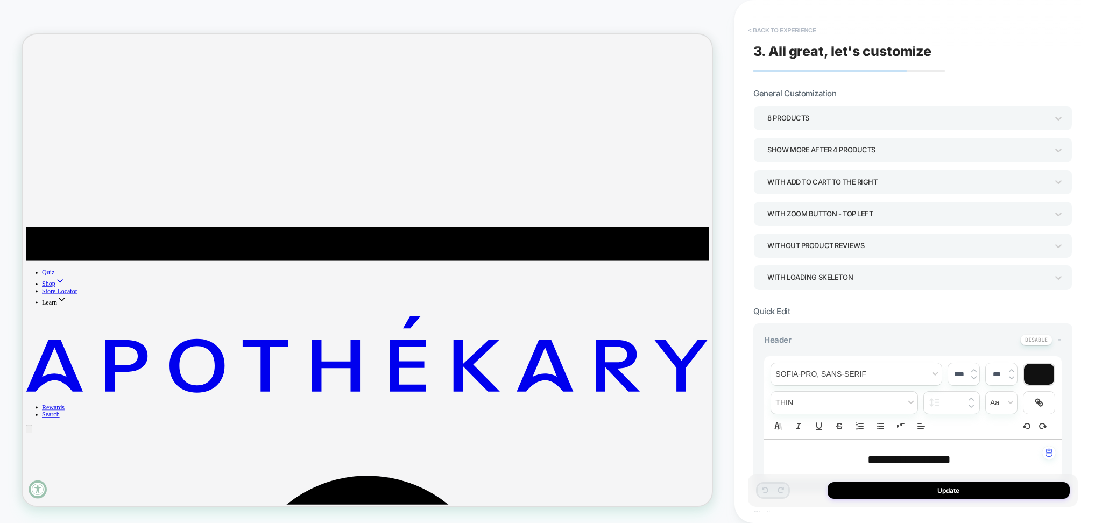
click at [808, 27] on button "< Back to experience" at bounding box center [782, 30] width 79 height 17
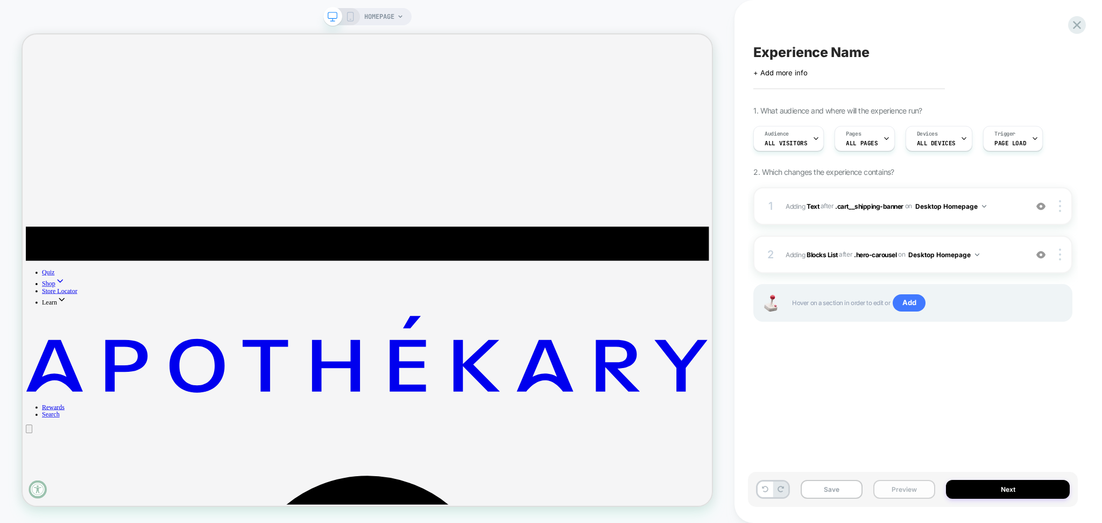
click at [923, 492] on button "Preview" at bounding box center [905, 489] width 62 height 19
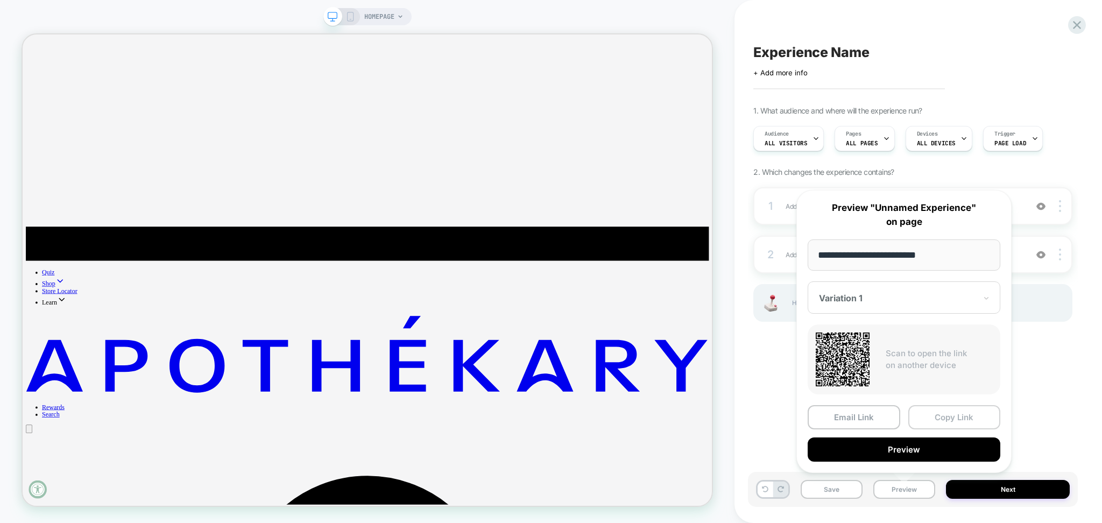
click at [936, 416] on button "Copy Link" at bounding box center [955, 417] width 93 height 24
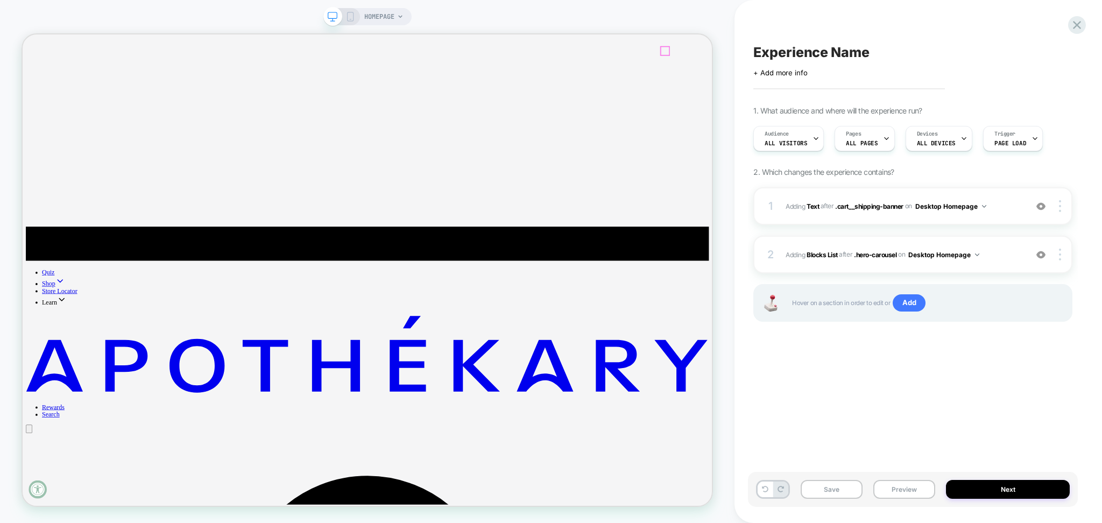
click at [906, 488] on button "Preview" at bounding box center [905, 489] width 62 height 19
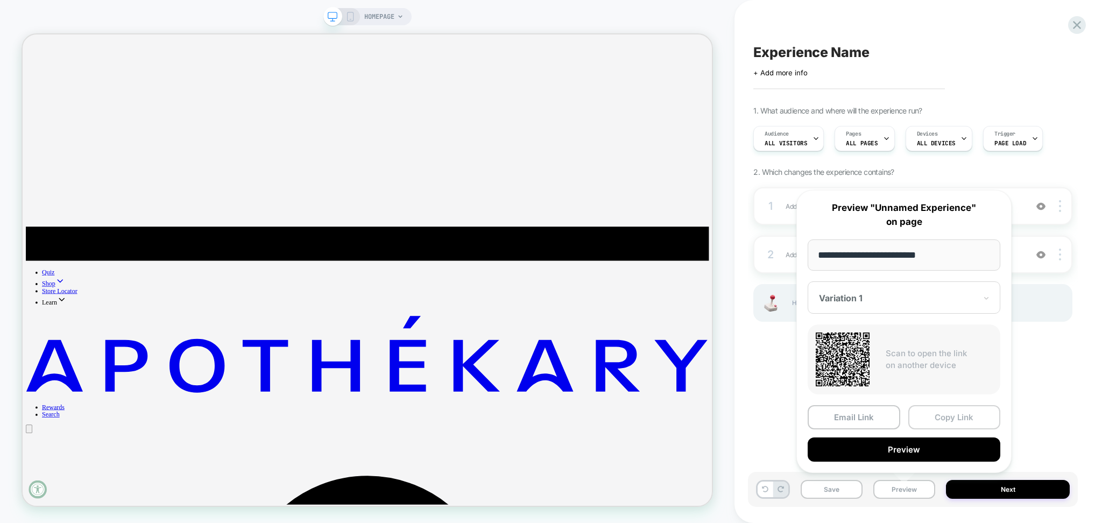
click at [928, 422] on button "Copy Link" at bounding box center [955, 417] width 93 height 24
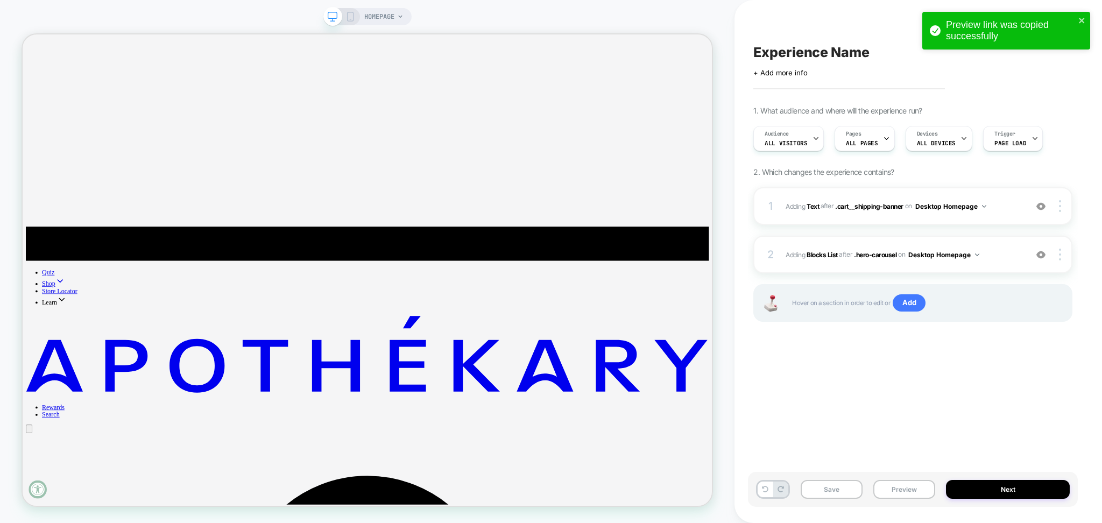
click at [783, 48] on span "Experience Name" at bounding box center [812, 52] width 116 height 16
click at [769, 48] on textarea at bounding box center [761, 52] width 15 height 17
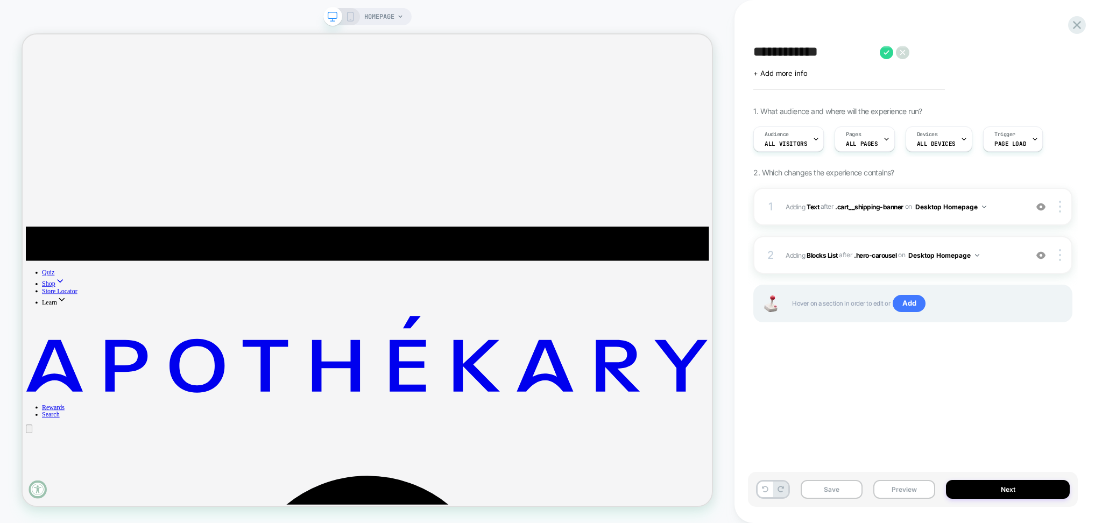
type textarea "**********"
click at [929, 432] on div "**********" at bounding box center [913, 262] width 330 height 502
click at [844, 500] on div "Save Preview Next" at bounding box center [913, 489] width 330 height 35
click at [844, 489] on button "Save" at bounding box center [832, 489] width 62 height 19
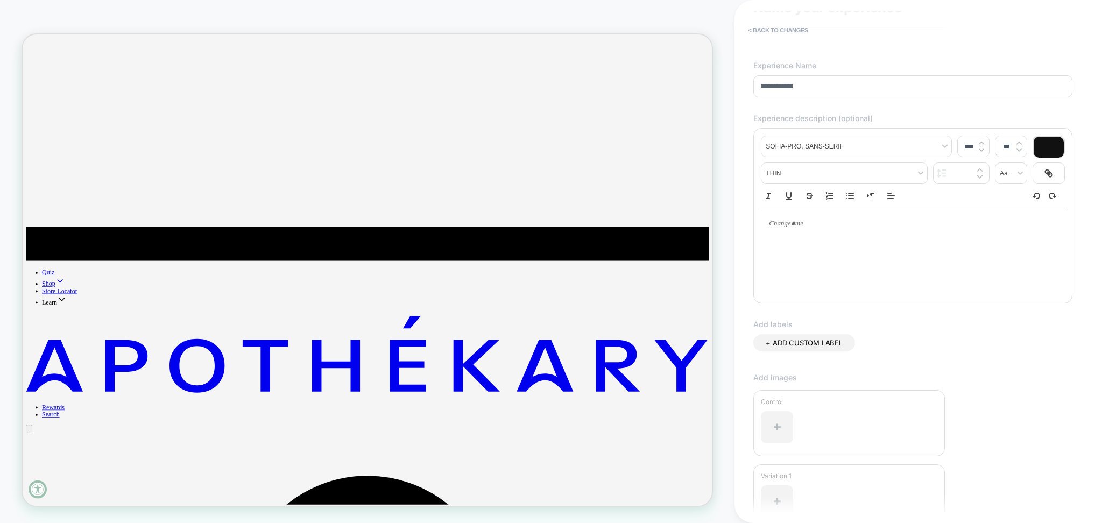
scroll to position [149, 0]
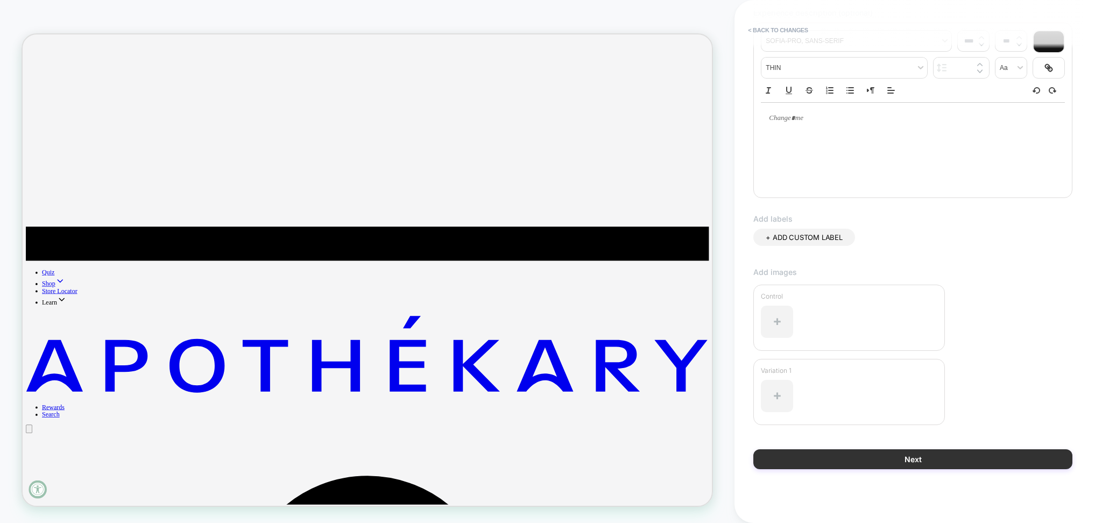
type input "**********"
click at [832, 461] on button "Next" at bounding box center [913, 459] width 319 height 20
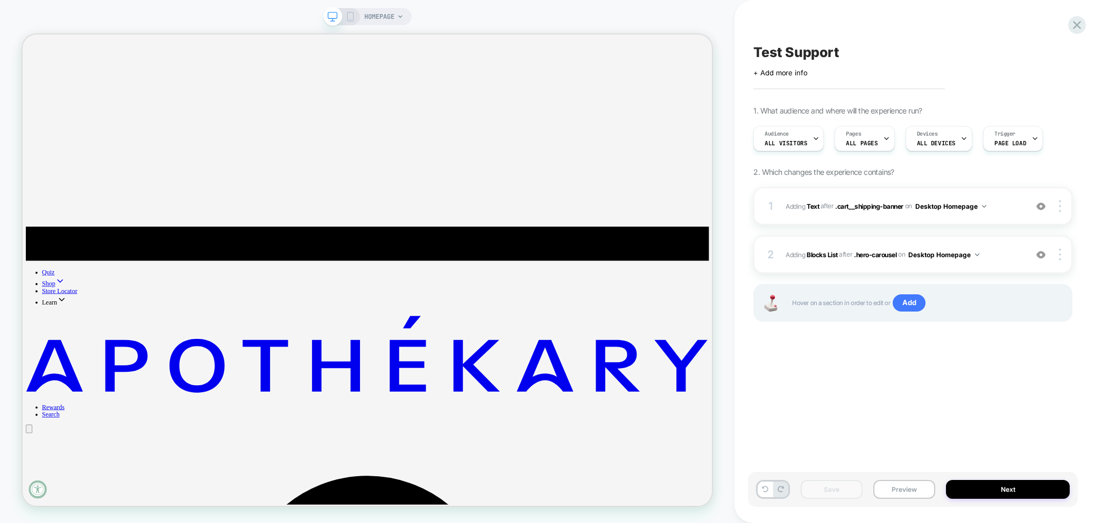
click at [346, 15] on icon at bounding box center [351, 17] width 10 height 10
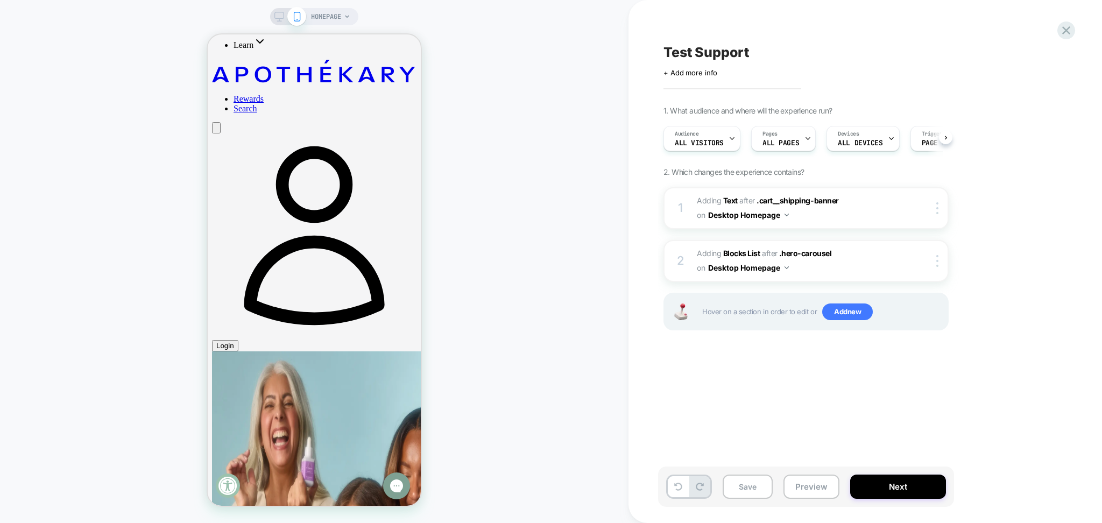
scroll to position [0, 1]
click at [223, 131] on icon "Open cart" at bounding box center [221, 133] width 4 height 4
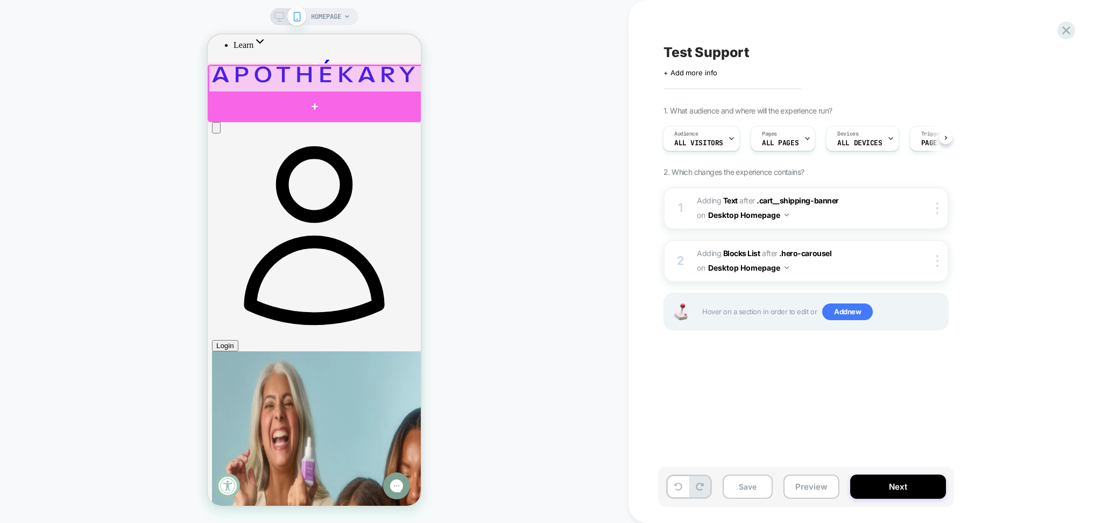
click at [238, 106] on div at bounding box center [315, 106] width 214 height 31
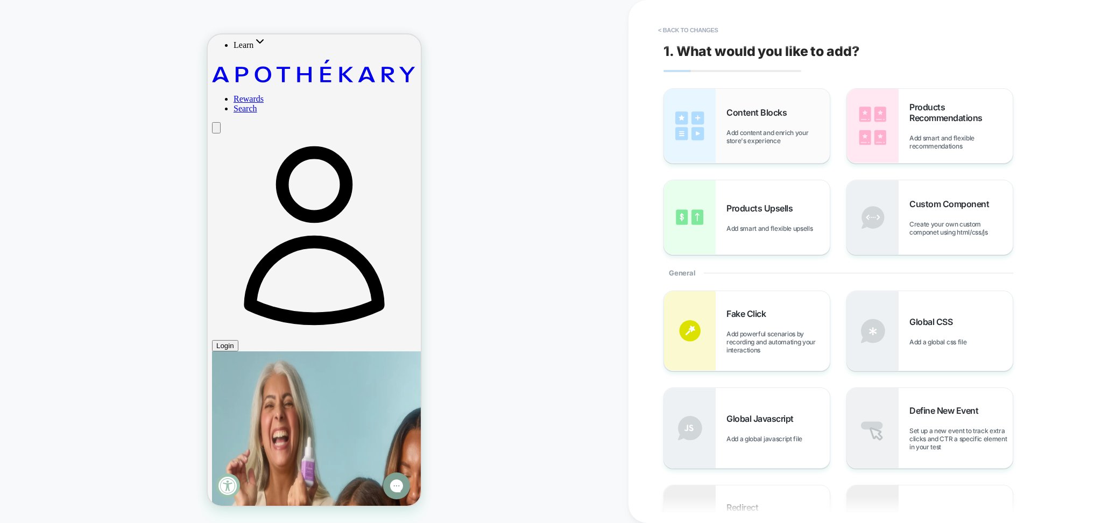
click at [756, 118] on div "Content Blocks Add content and enrich your store's experience" at bounding box center [778, 126] width 103 height 38
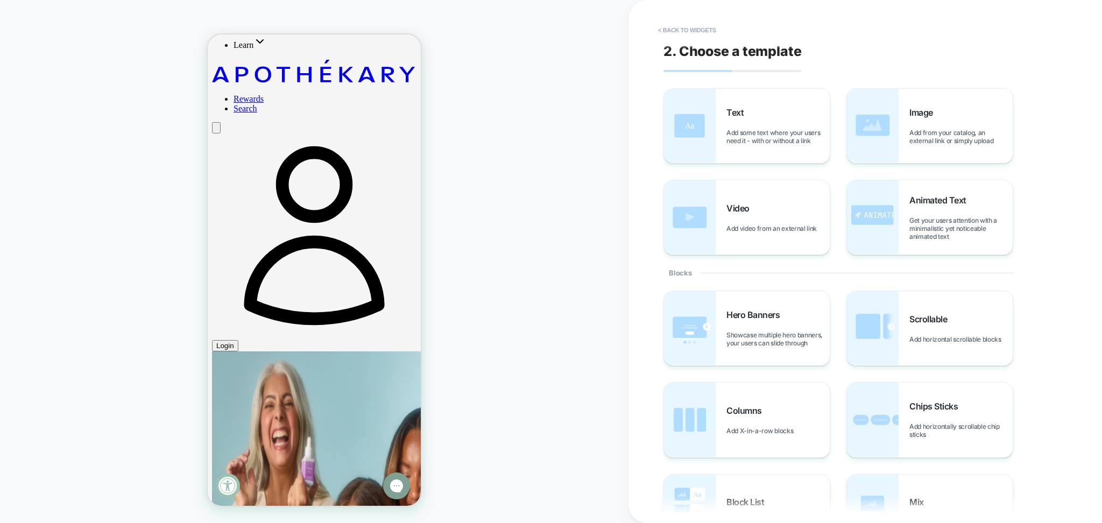
click at [756, 118] on div "Text Add some text where your users need it - with or without a link" at bounding box center [778, 126] width 103 height 38
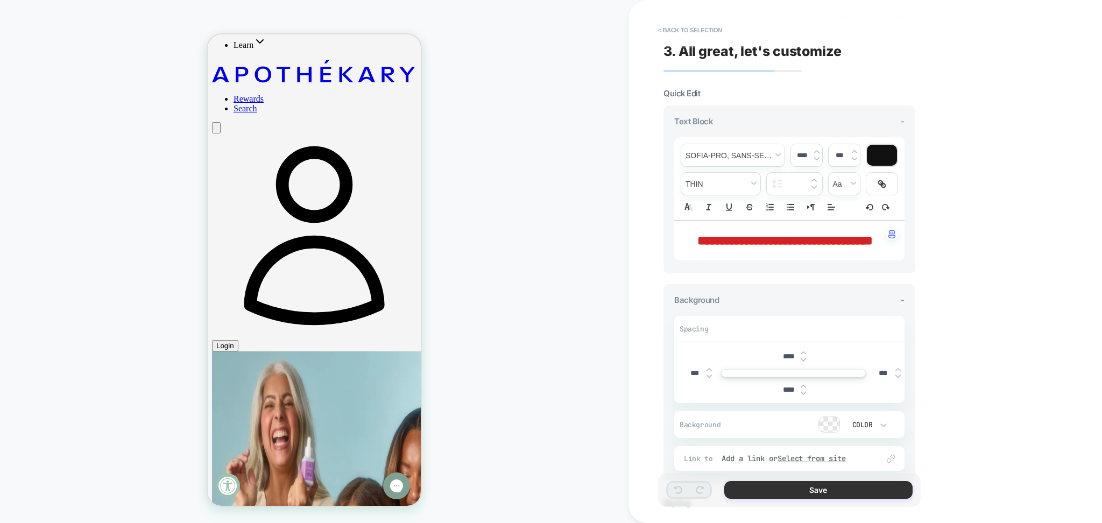
click at [820, 491] on button "Save" at bounding box center [818, 490] width 188 height 18
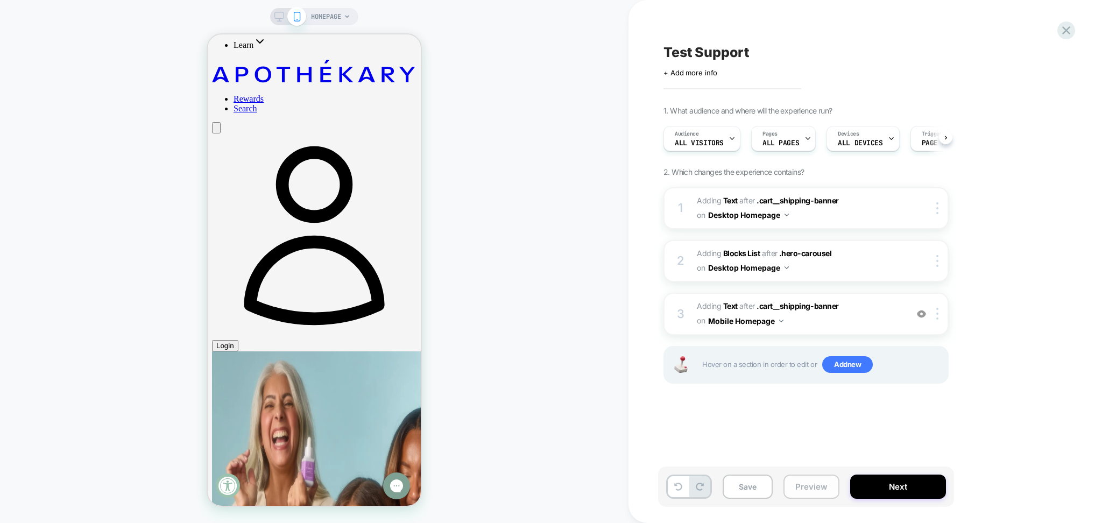
click at [820, 492] on button "Preview" at bounding box center [812, 487] width 56 height 24
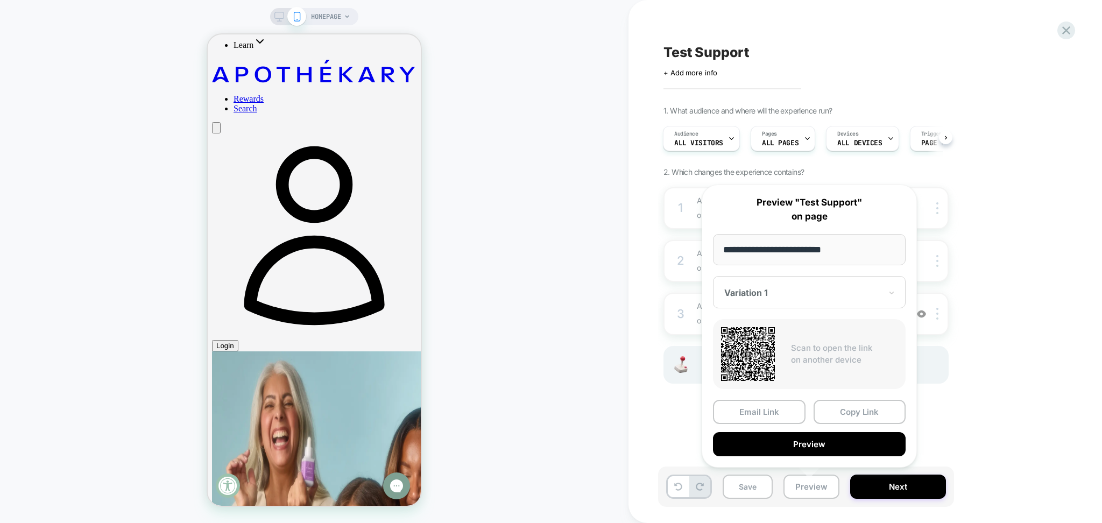
drag, startPoint x: 807, startPoint y: 438, endPoint x: 807, endPoint y: 446, distance: 8.1
click at [807, 446] on button "Preview" at bounding box center [809, 444] width 193 height 24
